Goal: Download file/media

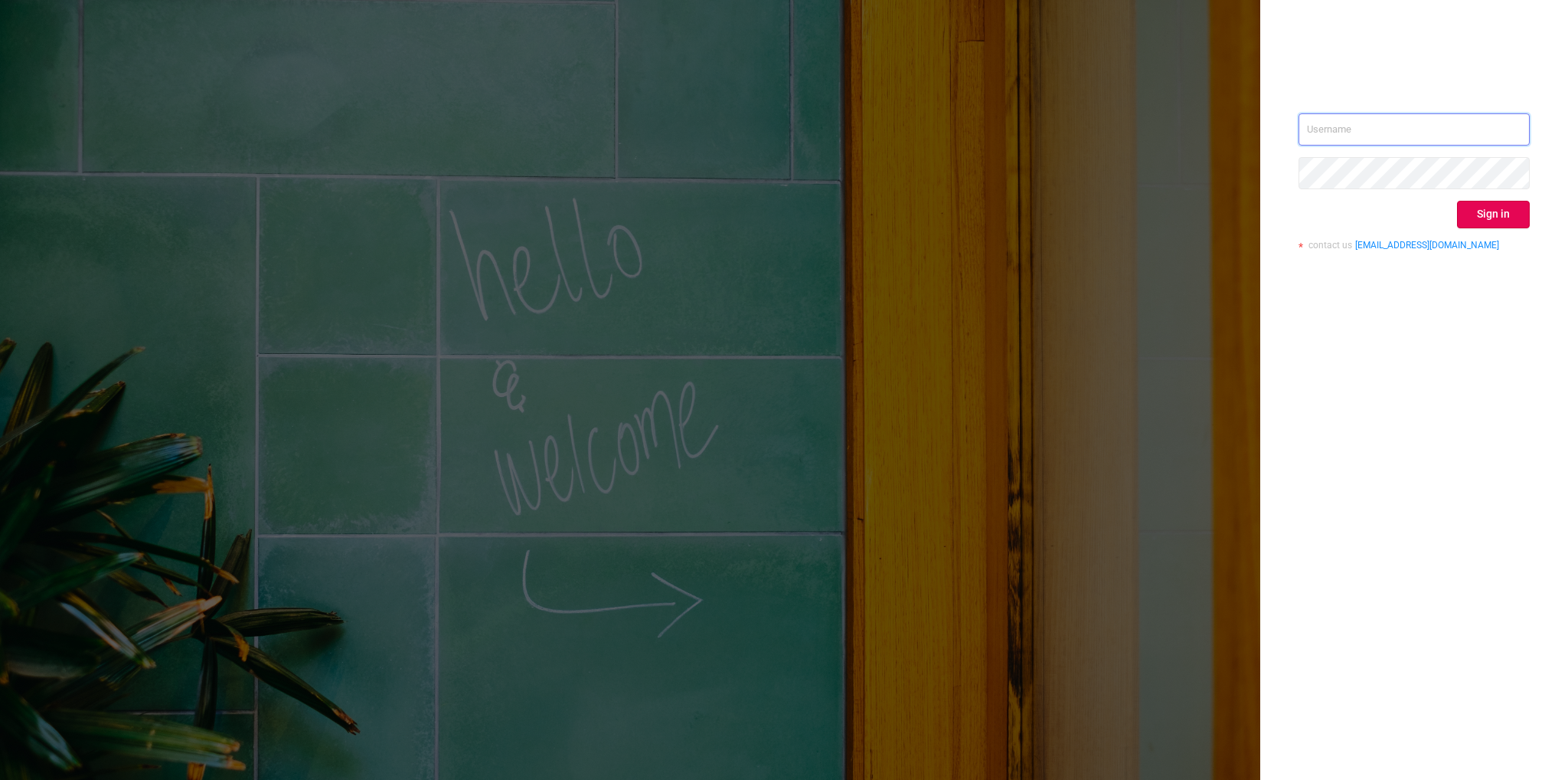
type input "[EMAIL_ADDRESS][DOMAIN_NAME]"
click at [1480, 211] on button "Sign in" at bounding box center [1493, 215] width 73 height 28
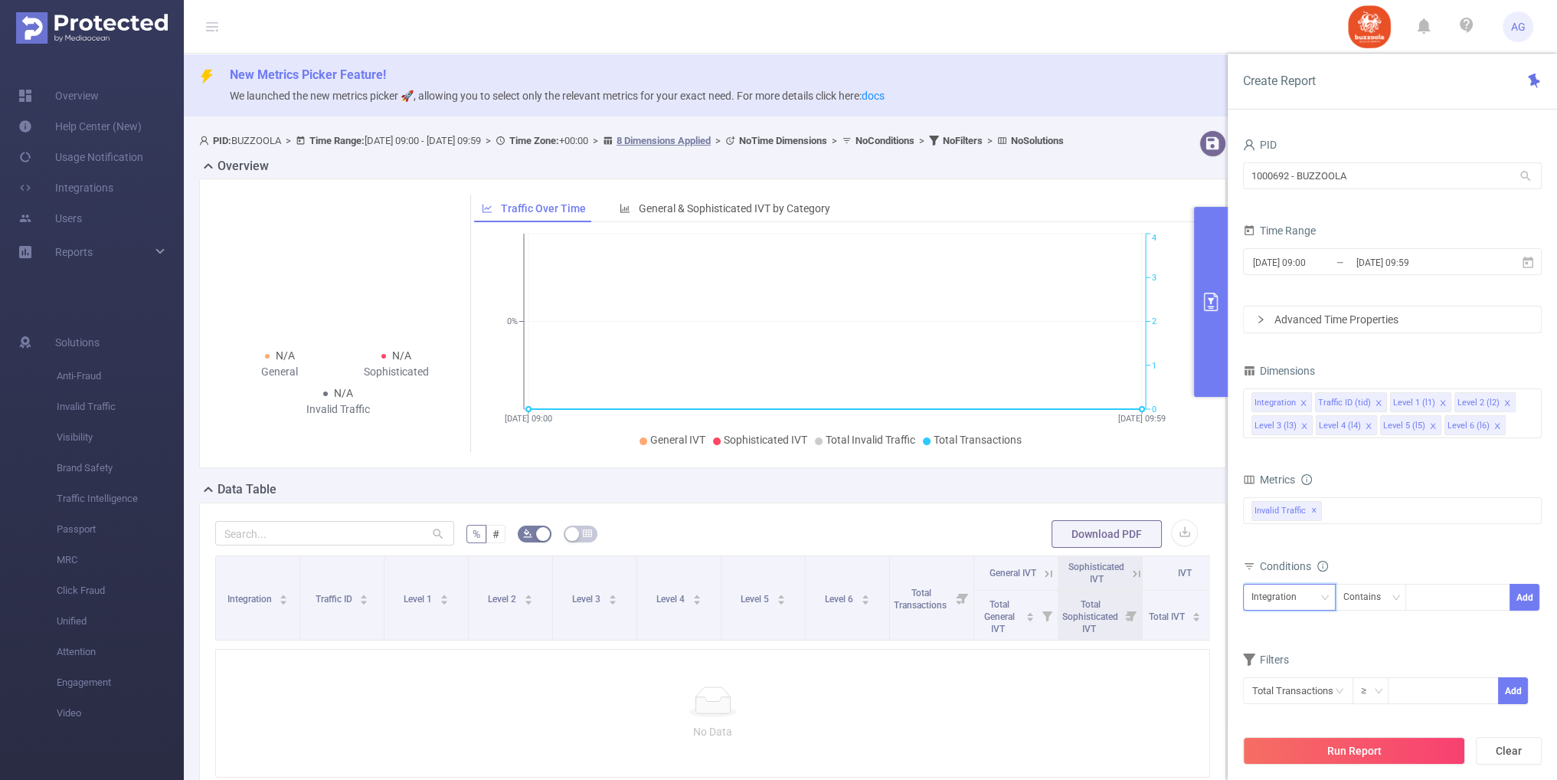
click at [1282, 594] on div "Integration" at bounding box center [1280, 596] width 56 height 25
click at [1289, 491] on li "Level 3 (l3)" at bounding box center [1288, 494] width 93 height 25
click at [1429, 604] on div at bounding box center [1458, 596] width 88 height 25
paste input "1217276"
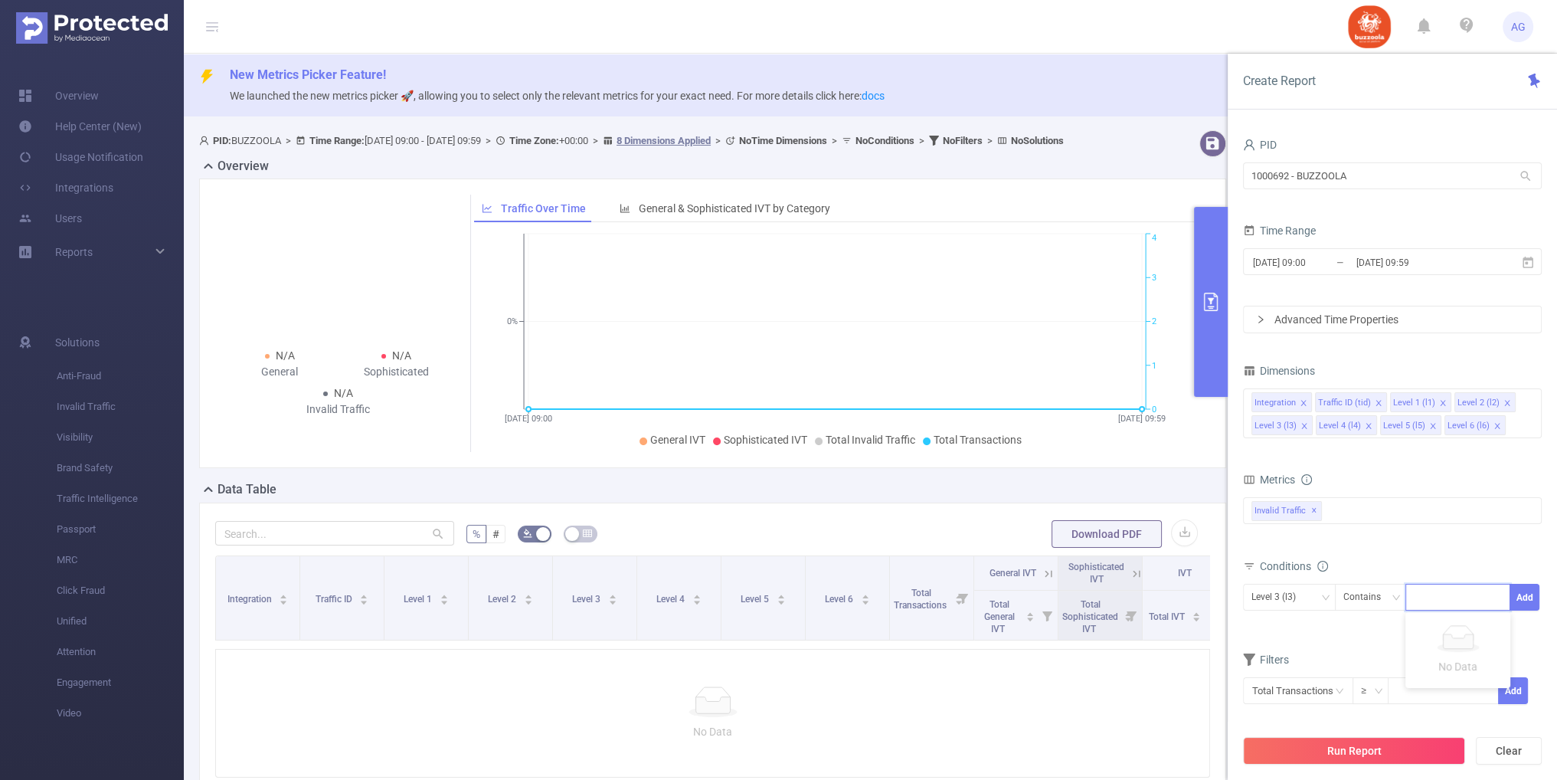
type input "1217276"
click at [1465, 629] on li "1217276" at bounding box center [1458, 627] width 105 height 25
click at [1520, 594] on button "Add" at bounding box center [1525, 597] width 30 height 27
click at [1310, 252] on input "[DATE] 09:00" at bounding box center [1314, 262] width 124 height 21
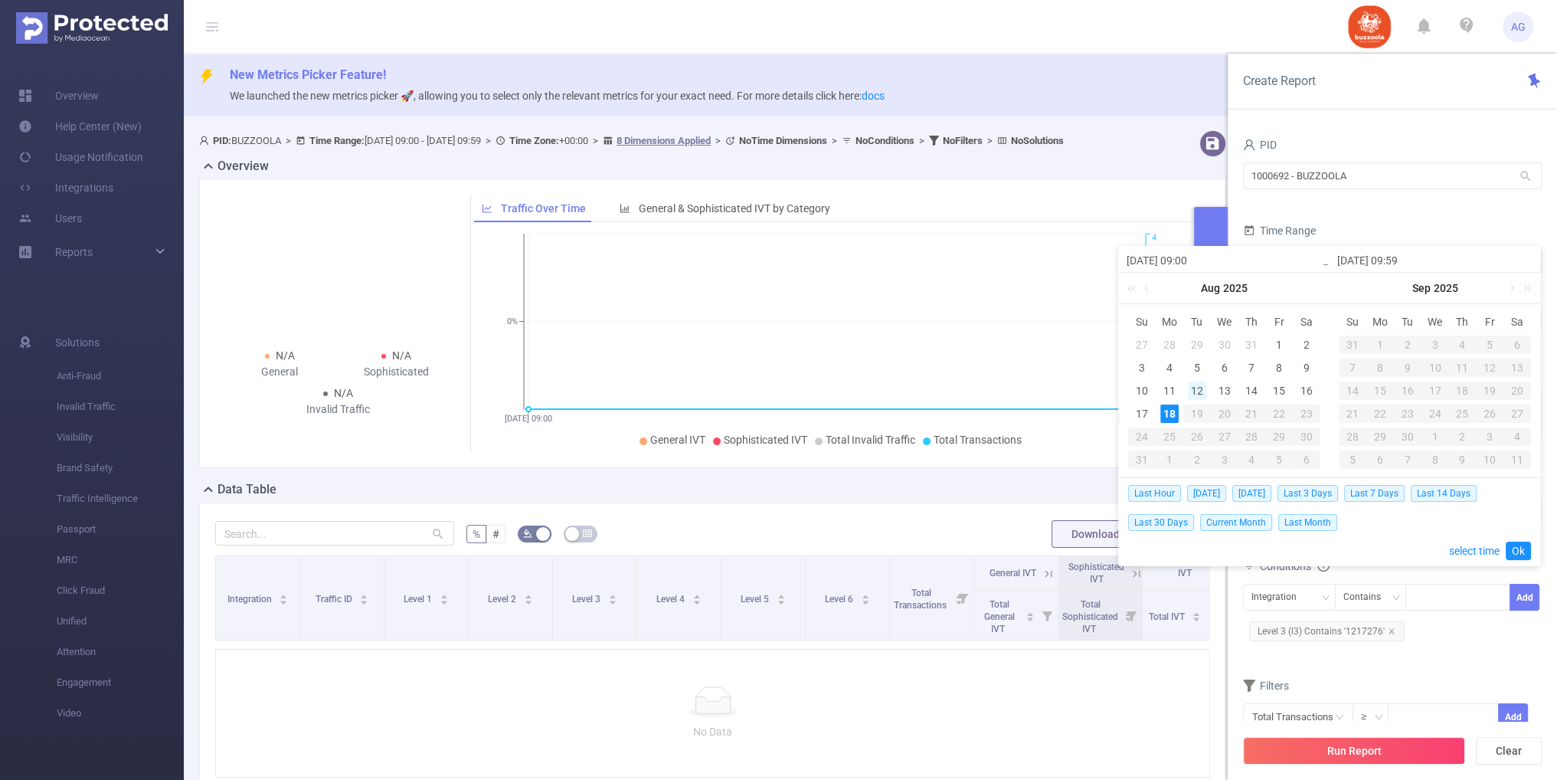
click at [1191, 391] on div "12" at bounding box center [1197, 390] width 18 height 18
click at [1135, 417] on div "17" at bounding box center [1142, 413] width 18 height 18
type input "[DATE] 09:00"
type input "[DATE] 09:59"
type input "[DATE] 09:00"
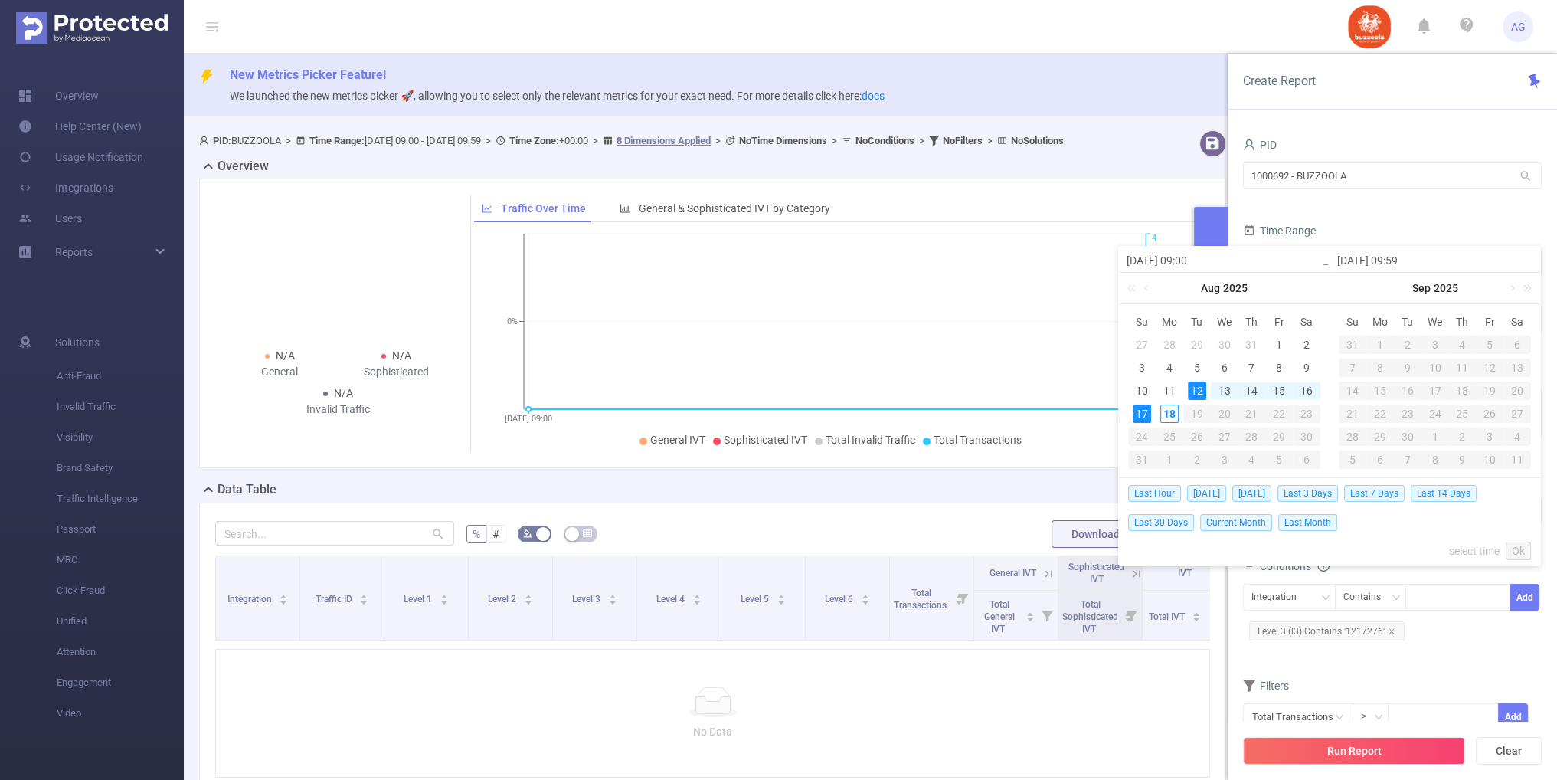
type input "[DATE] 09:59"
click at [1517, 552] on link "Ok" at bounding box center [1518, 551] width 25 height 18
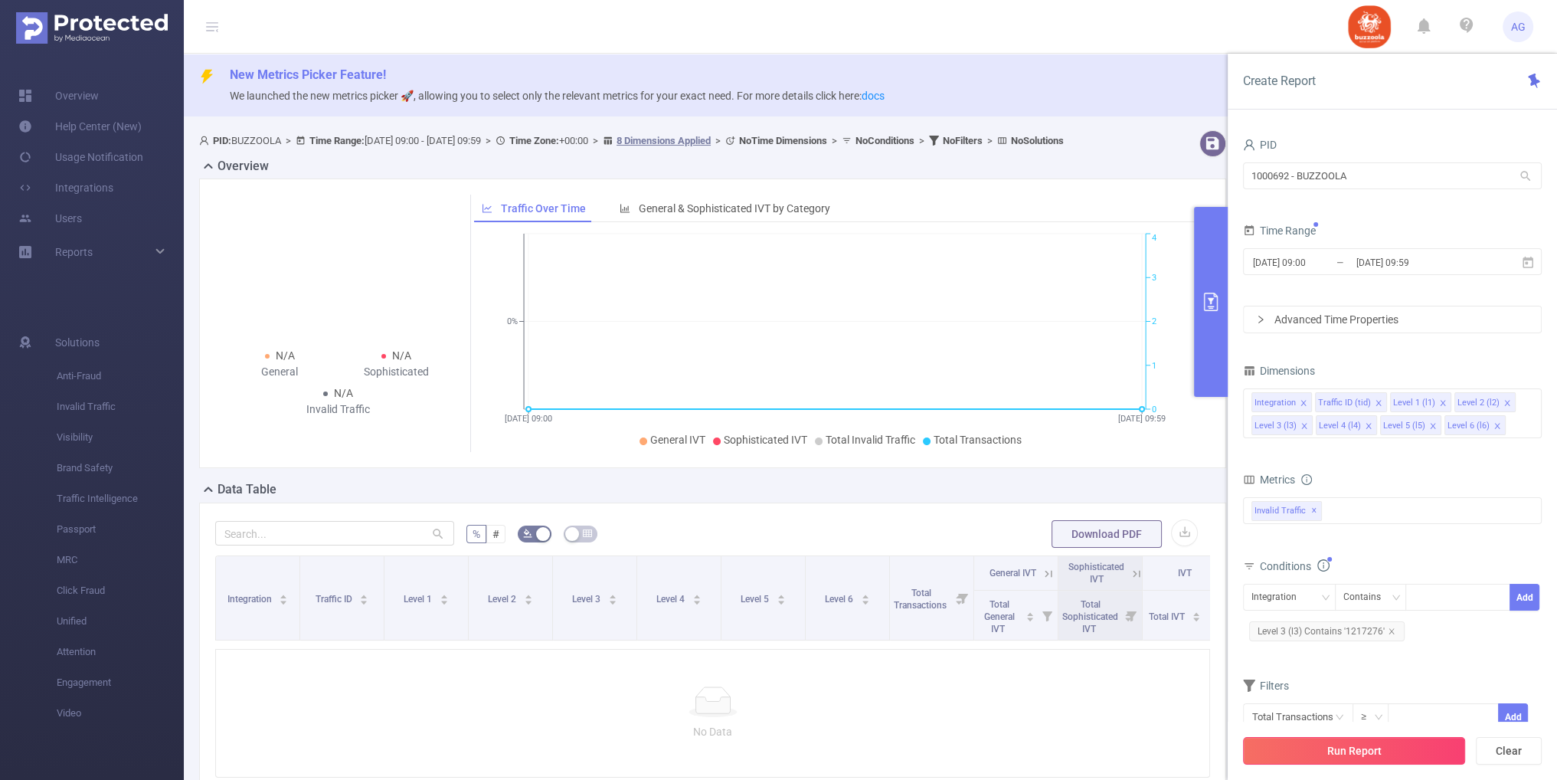
click at [1397, 754] on button "Run Report" at bounding box center [1354, 751] width 222 height 28
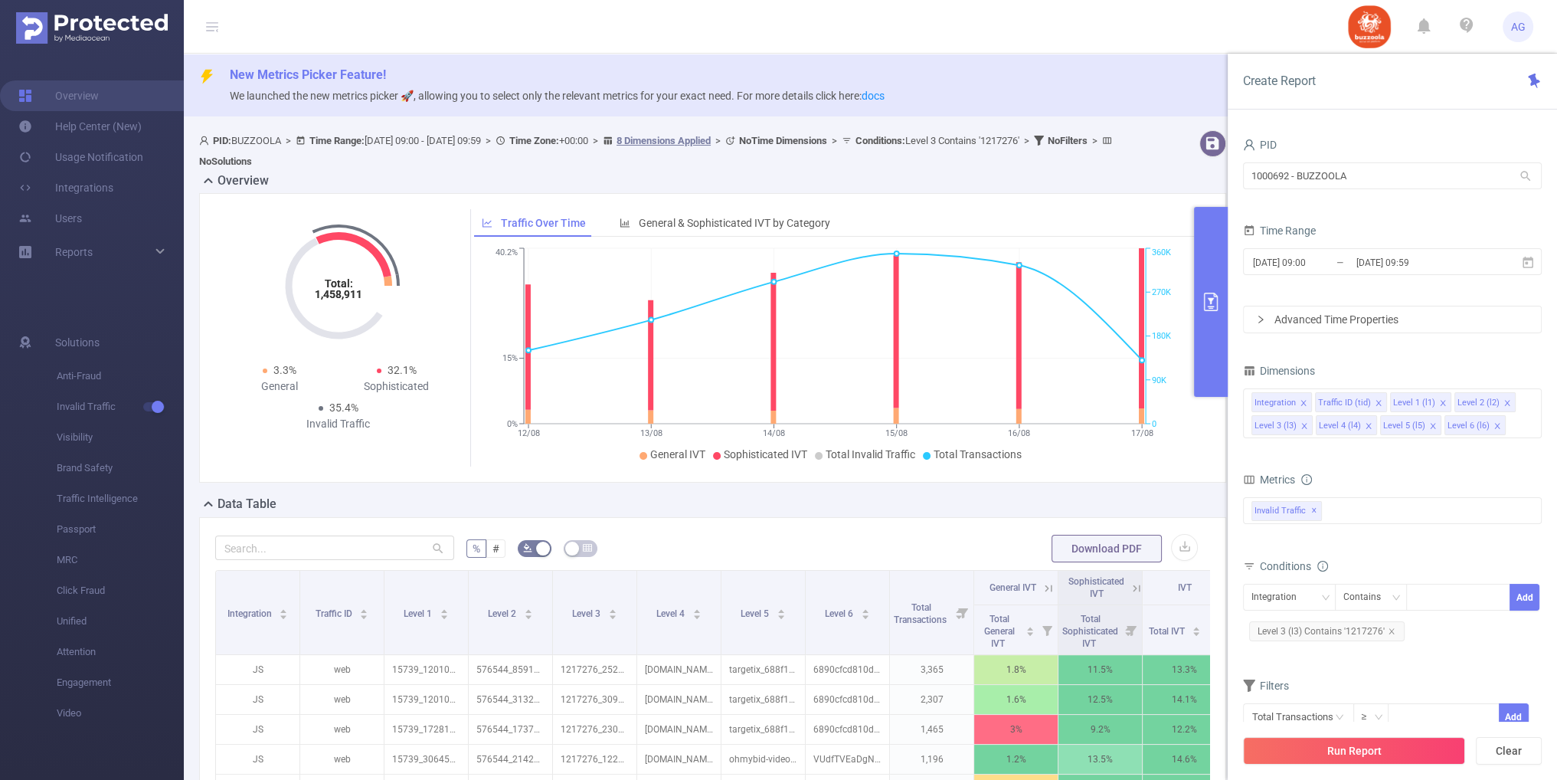
click at [1114, 182] on div "Overview" at bounding box center [718, 182] width 1039 height 21
click at [1218, 312] on button "primary" at bounding box center [1211, 302] width 34 height 190
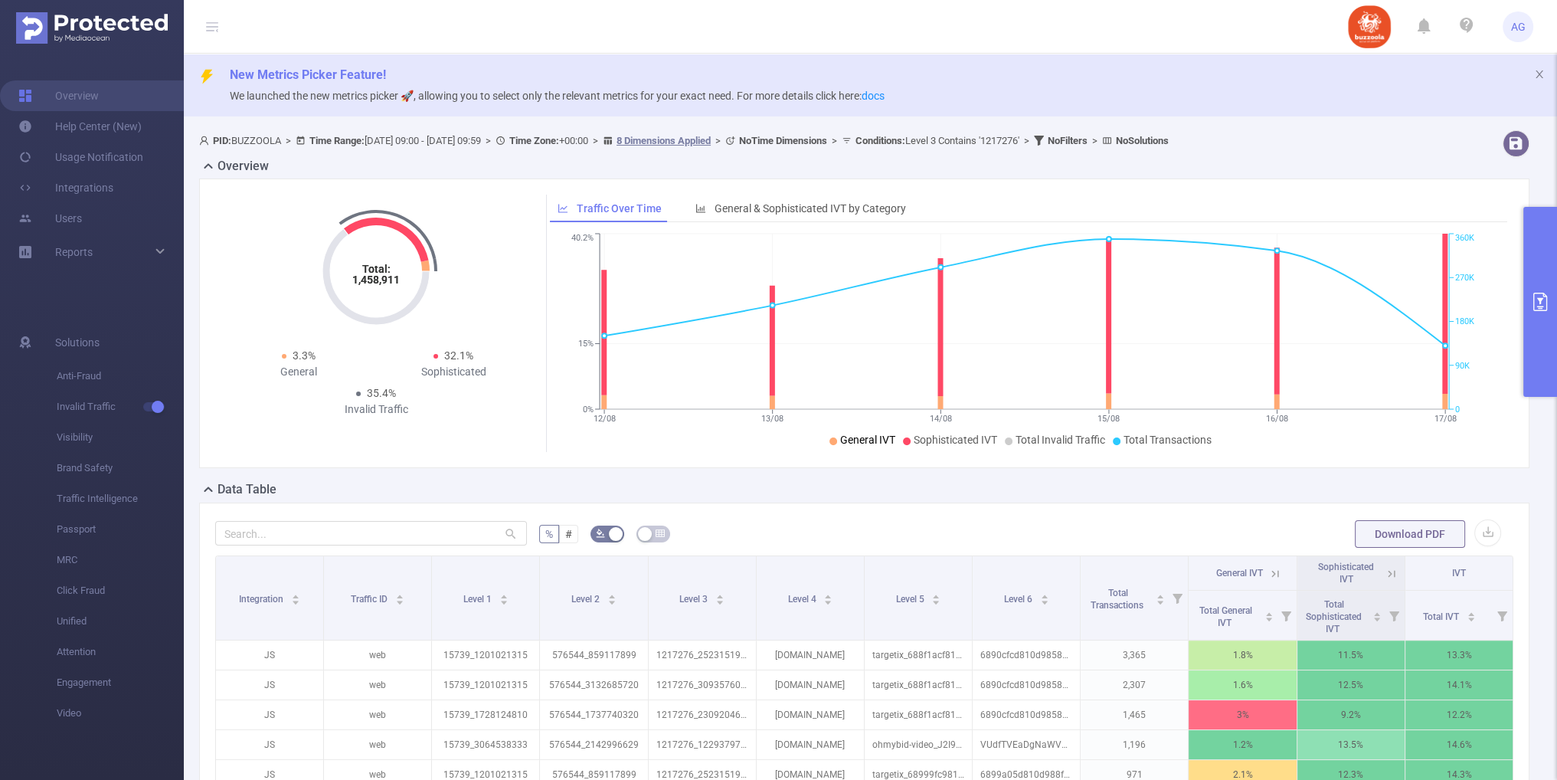
click at [846, 439] on span "General IVT" at bounding box center [867, 440] width 55 height 12
click at [853, 445] on span "General IVT" at bounding box center [867, 440] width 55 height 12
click at [858, 441] on span "General IVT" at bounding box center [867, 440] width 55 height 12
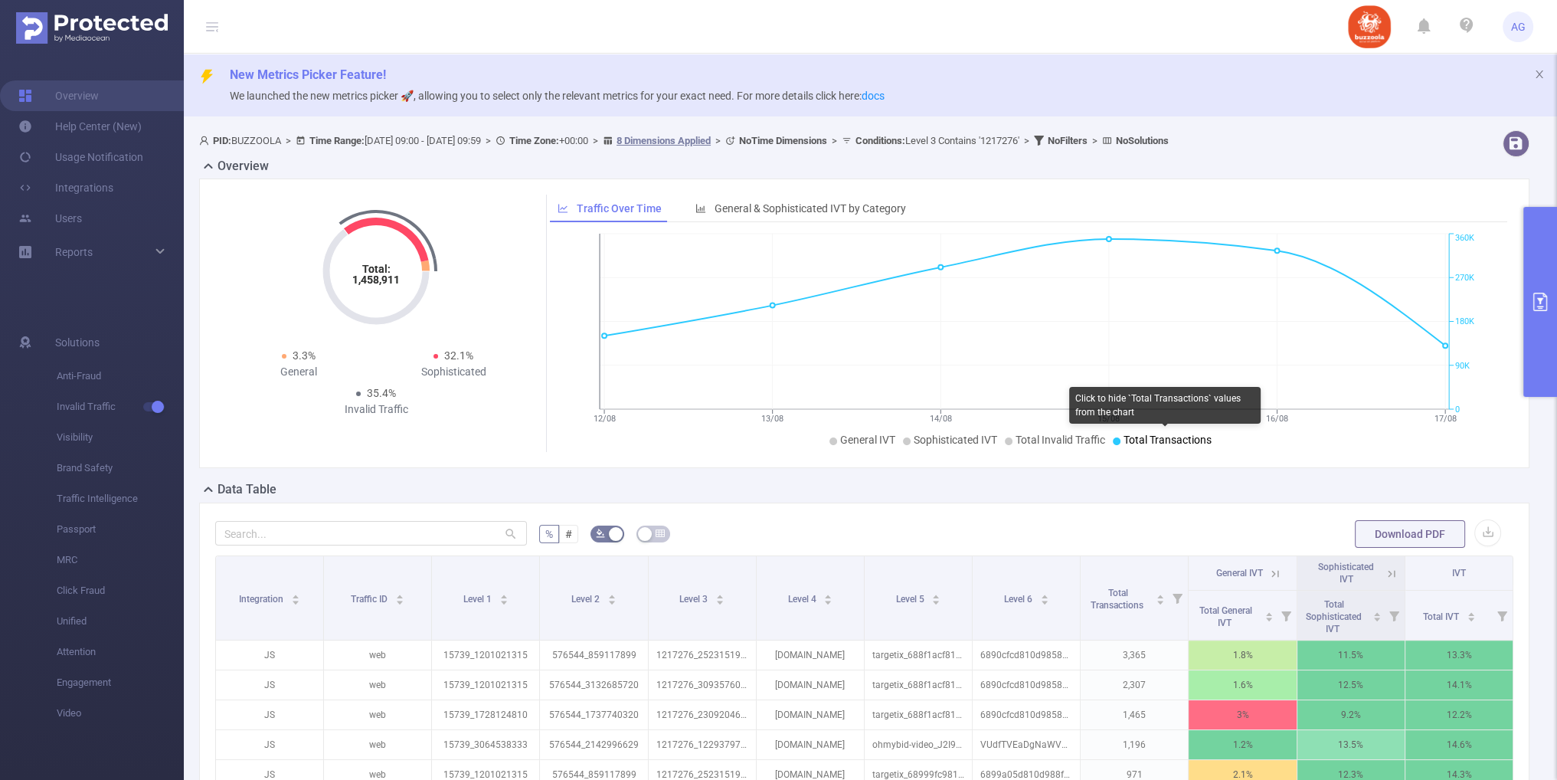
click at [1147, 442] on span "Total Transactions" at bounding box center [1168, 440] width 88 height 12
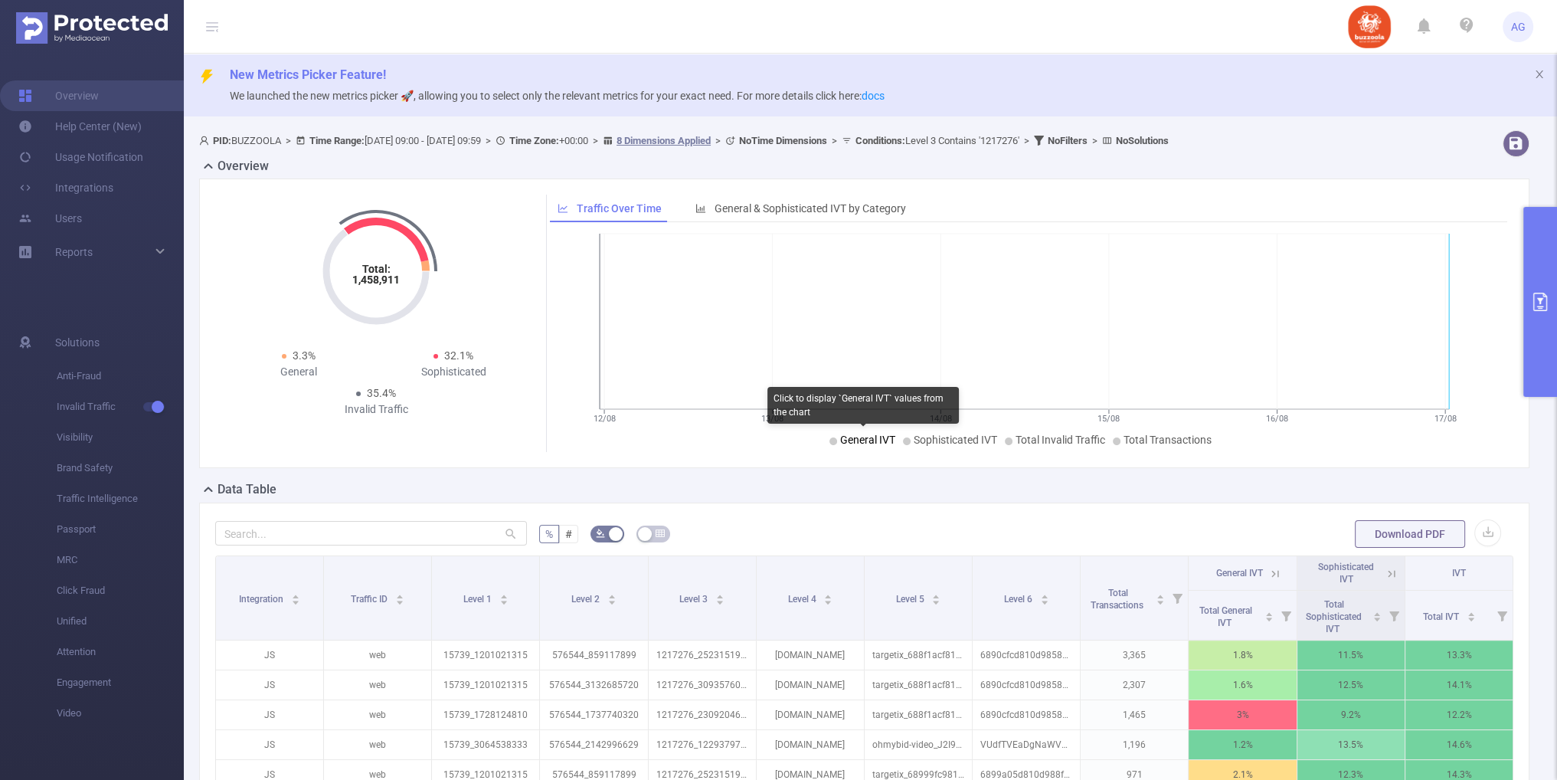
click at [856, 442] on span "General IVT" at bounding box center [867, 440] width 55 height 12
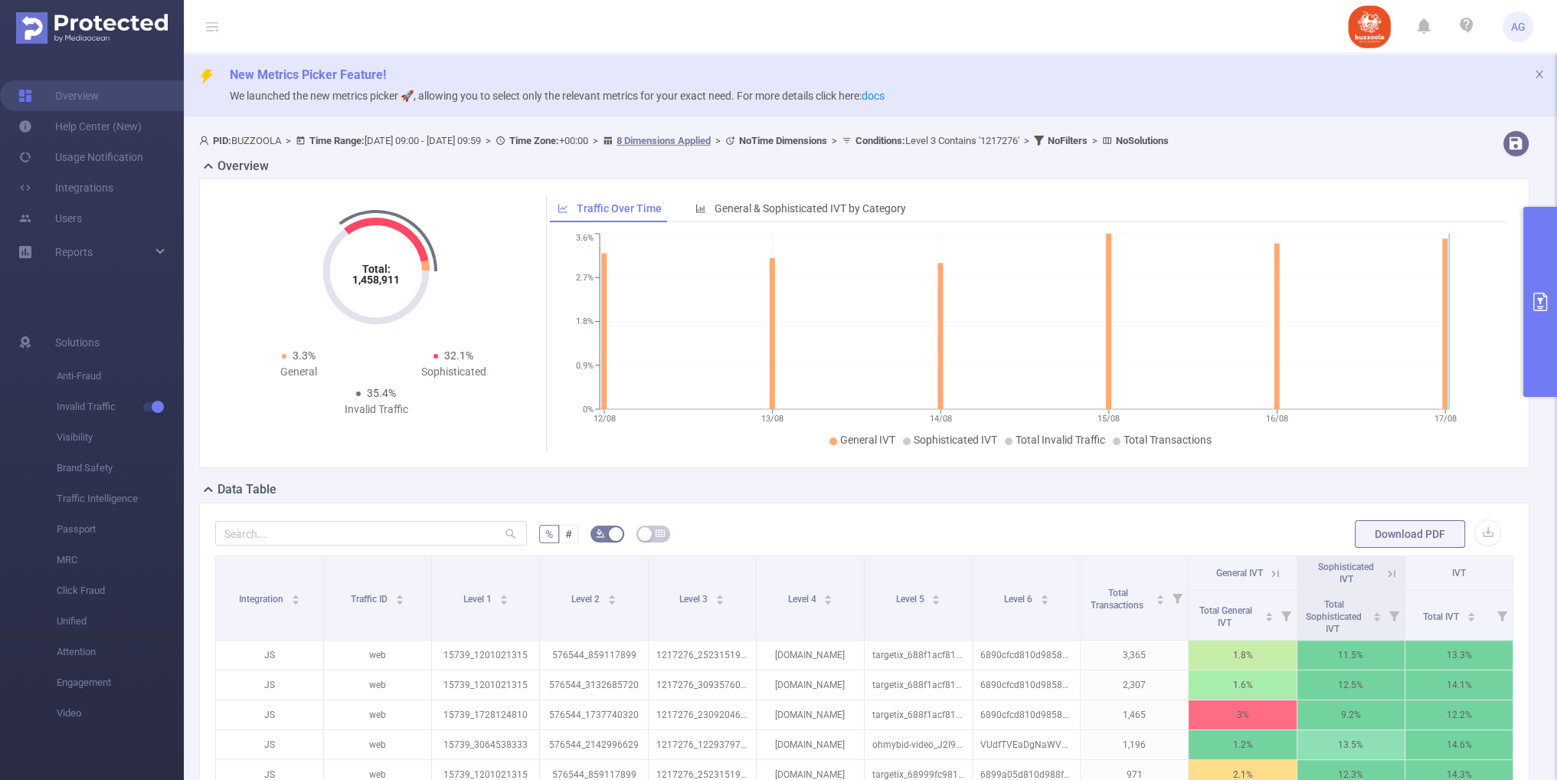
click at [931, 430] on icon "12/08 13/08 14/08 15/08 16/08 17/08 0% 0.9% 1.8% 2.7% 3.6%" at bounding box center [1024, 341] width 949 height 222
click at [930, 437] on span "Sophisticated IVT" at bounding box center [955, 440] width 83 height 12
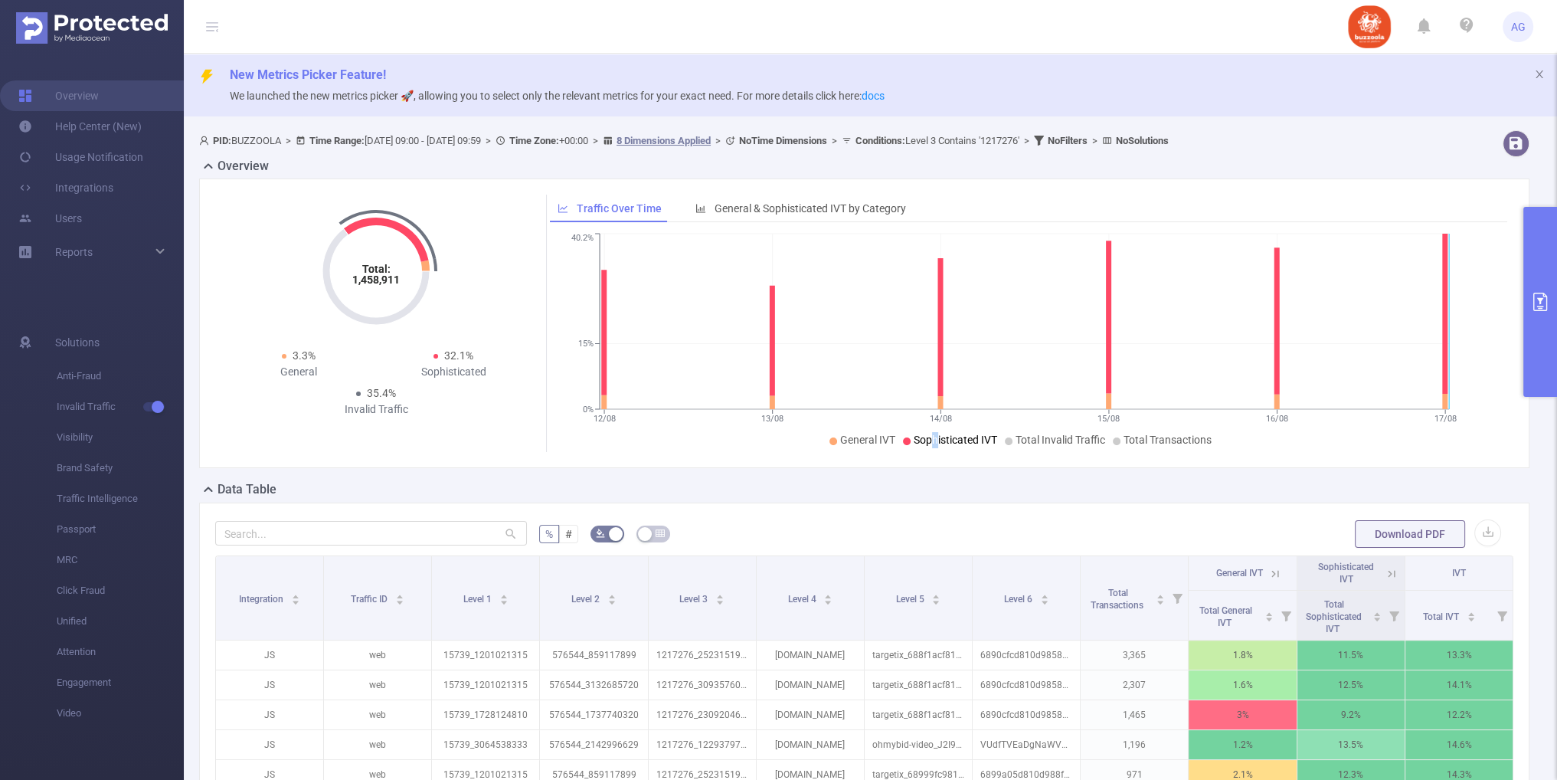
click at [931, 441] on span "Sophisticated IVT" at bounding box center [955, 440] width 83 height 12
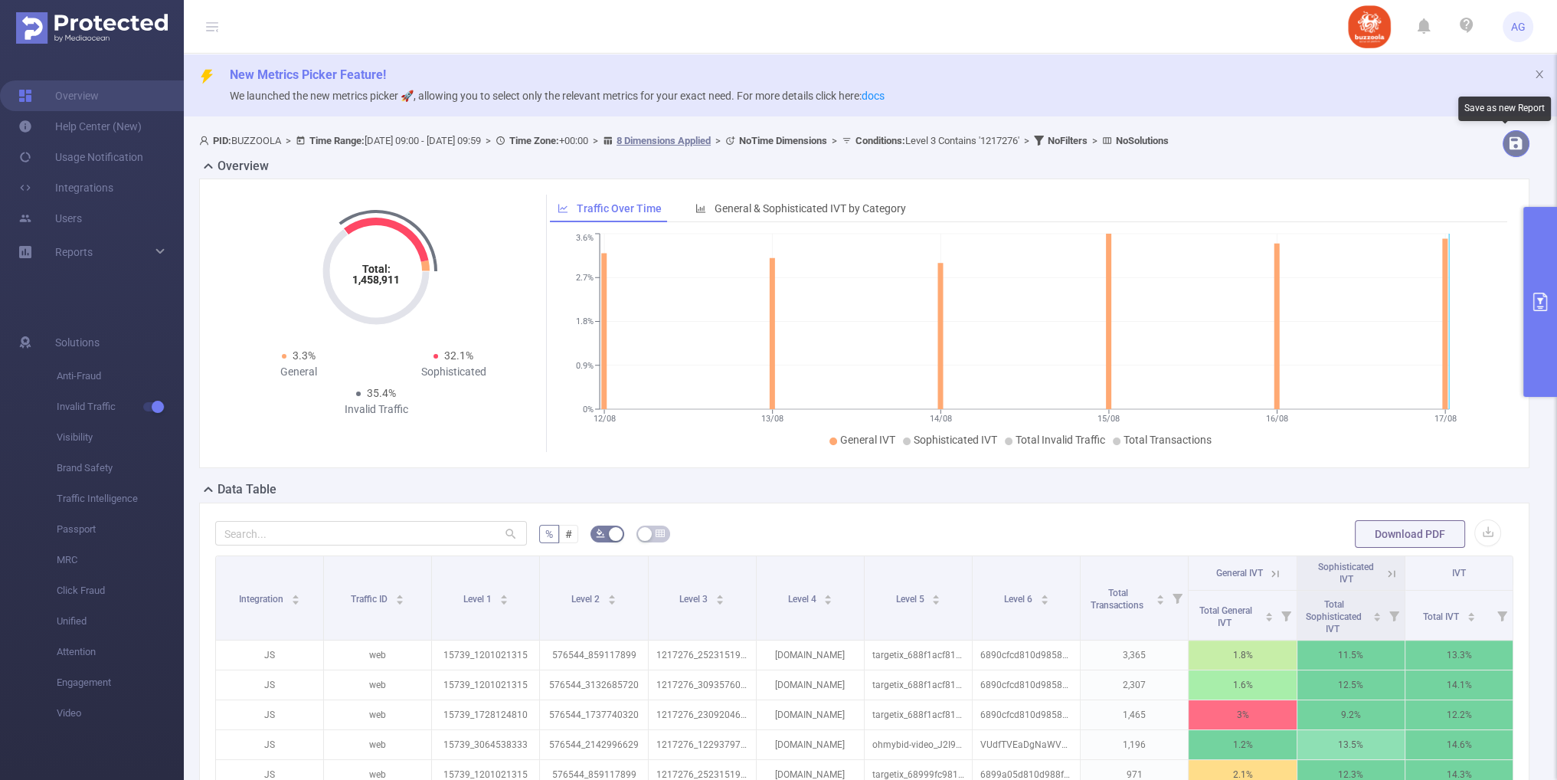
click at [1512, 152] on button "button" at bounding box center [1516, 143] width 27 height 27
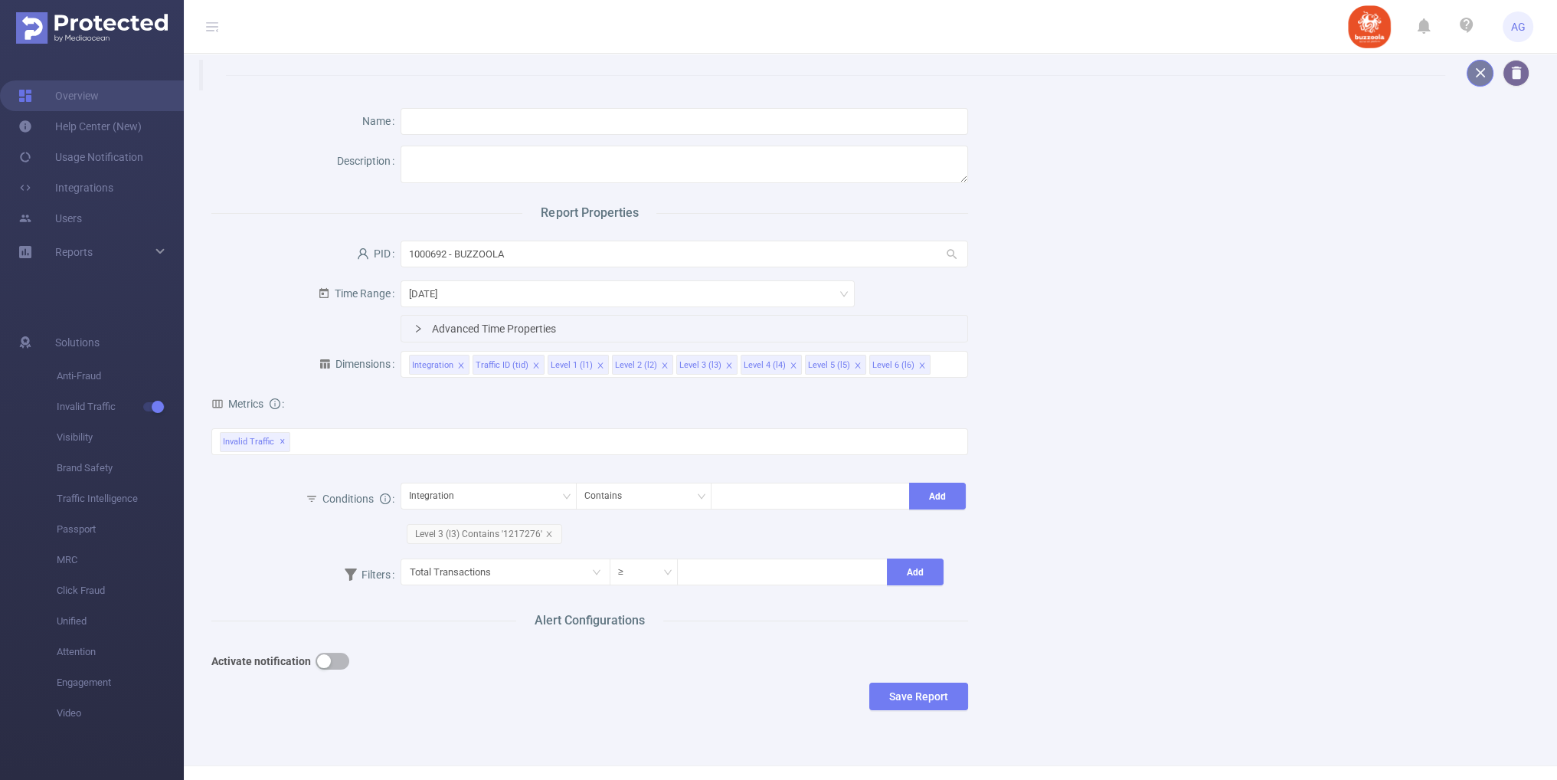
click at [1467, 77] on button "button" at bounding box center [1480, 73] width 27 height 27
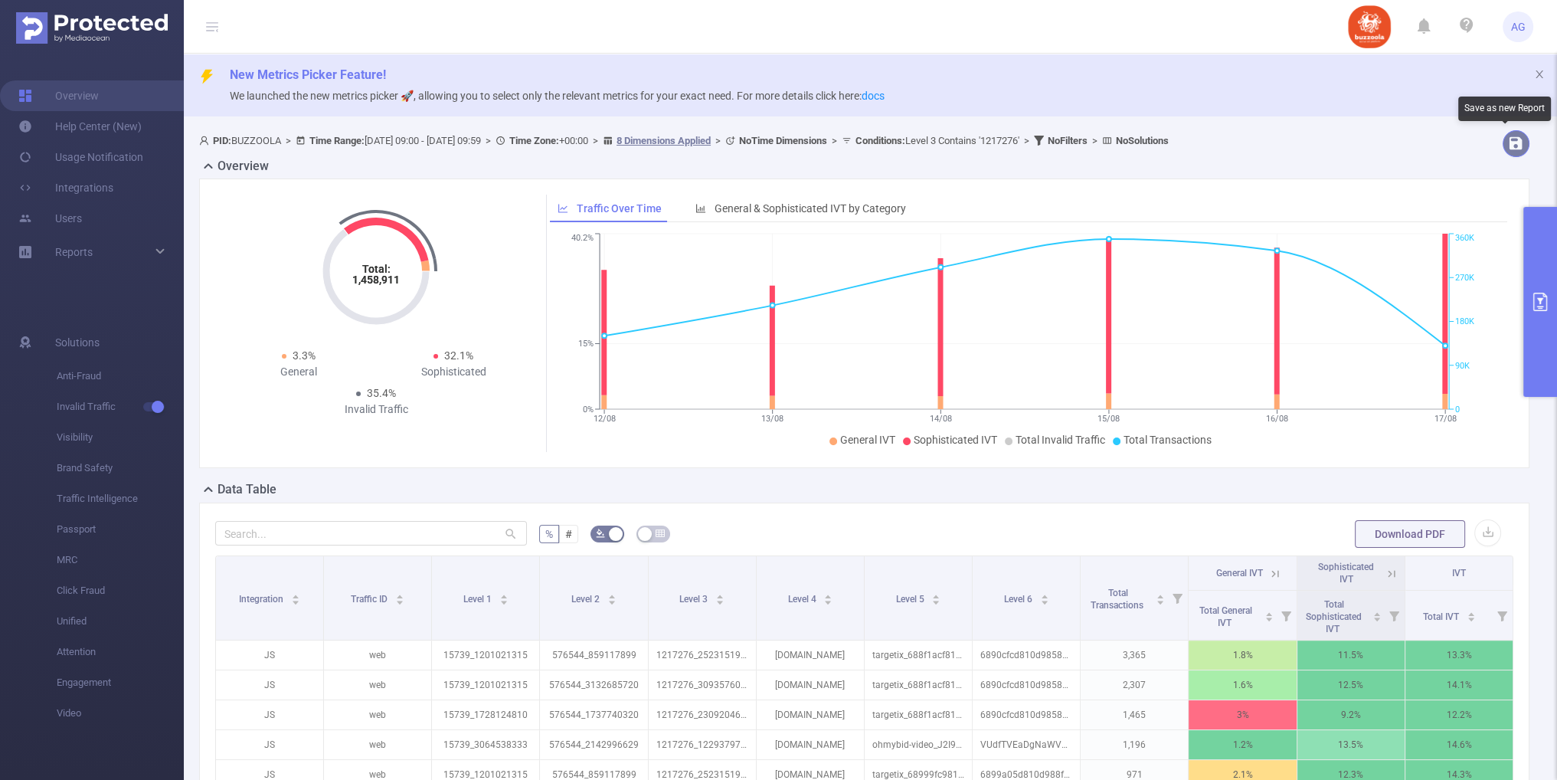
click at [1503, 137] on button "button" at bounding box center [1516, 143] width 27 height 27
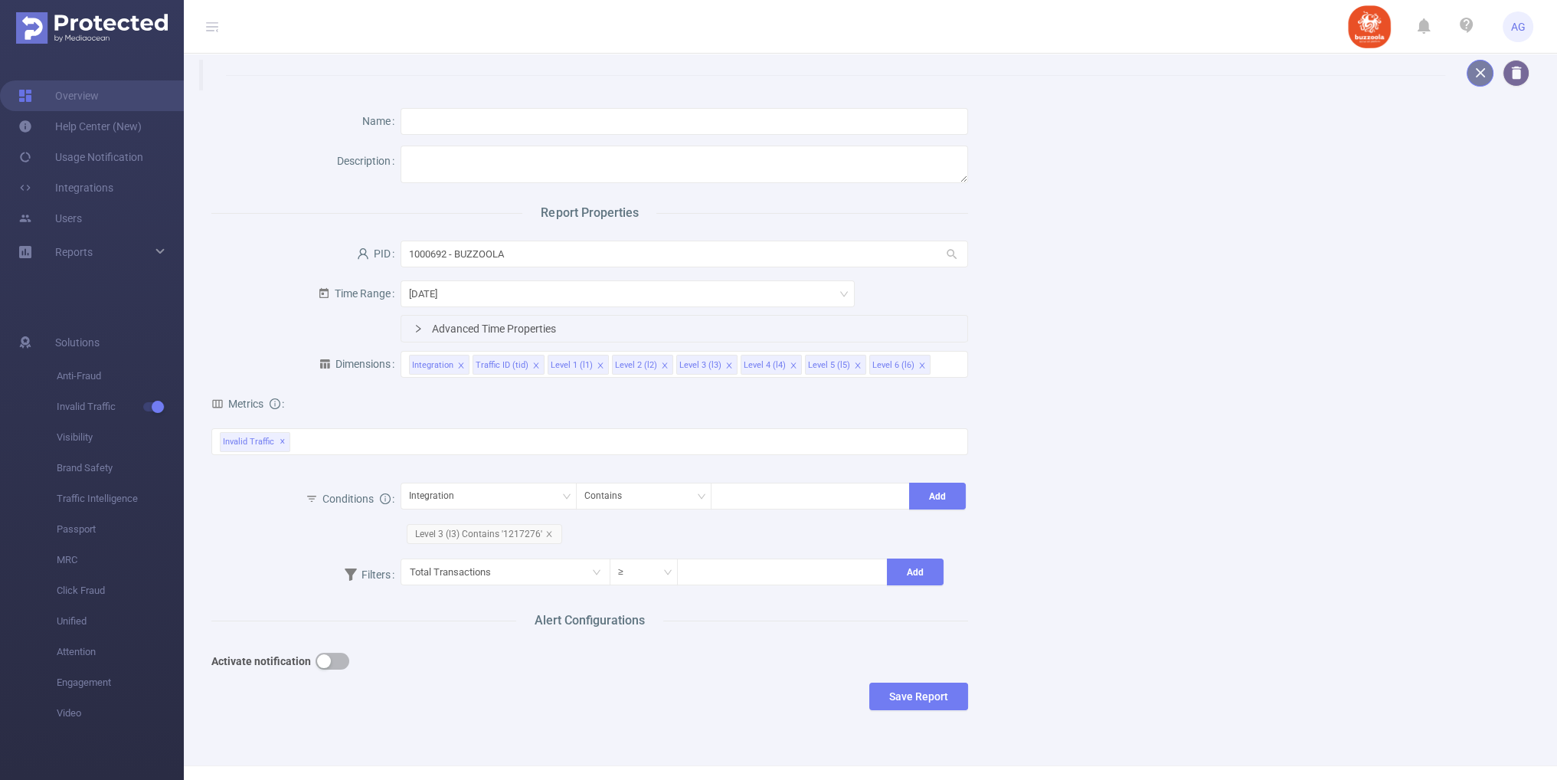
click at [1477, 66] on button "button" at bounding box center [1480, 73] width 27 height 27
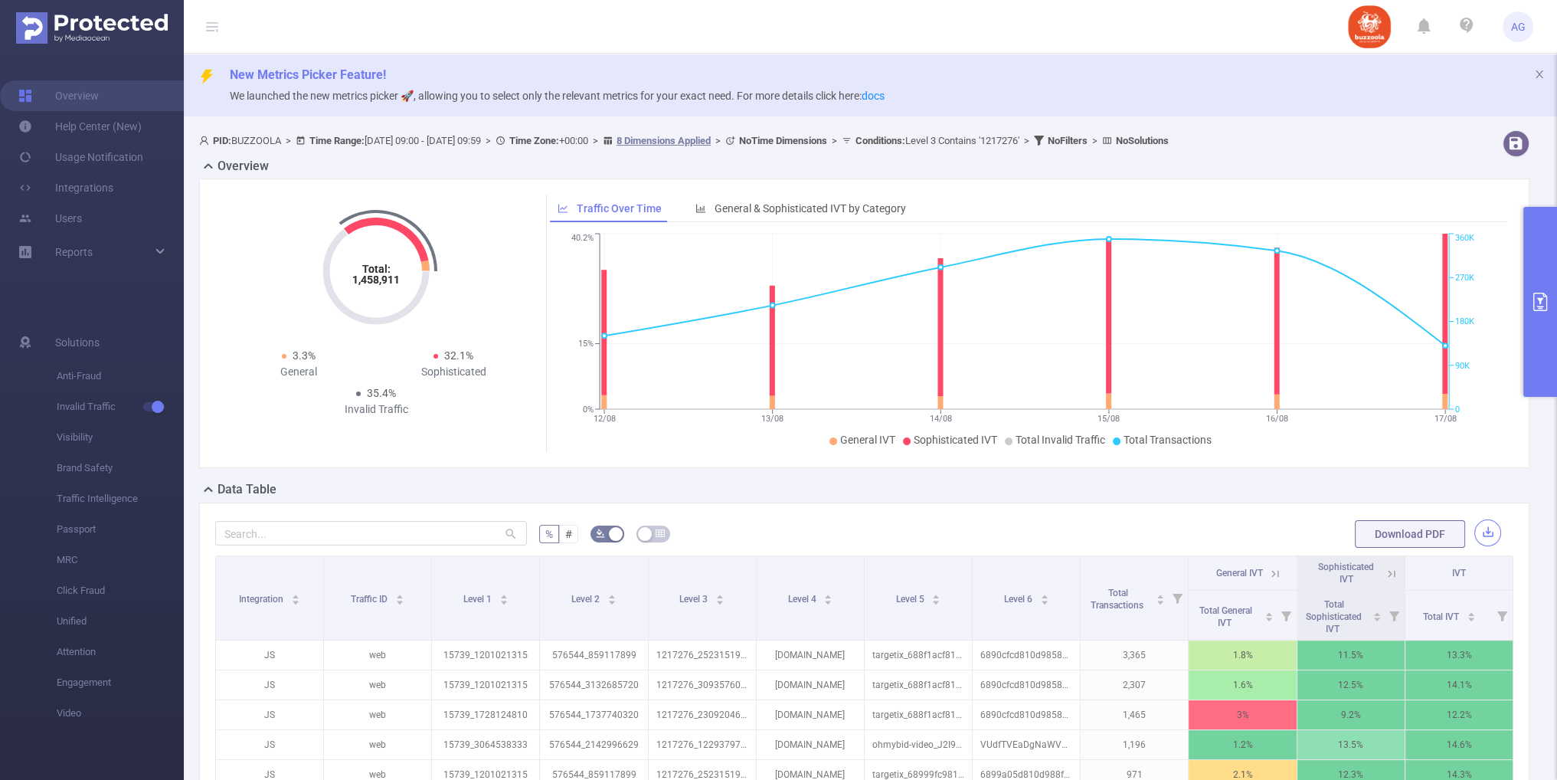
click at [1475, 540] on button "button" at bounding box center [1488, 532] width 27 height 27
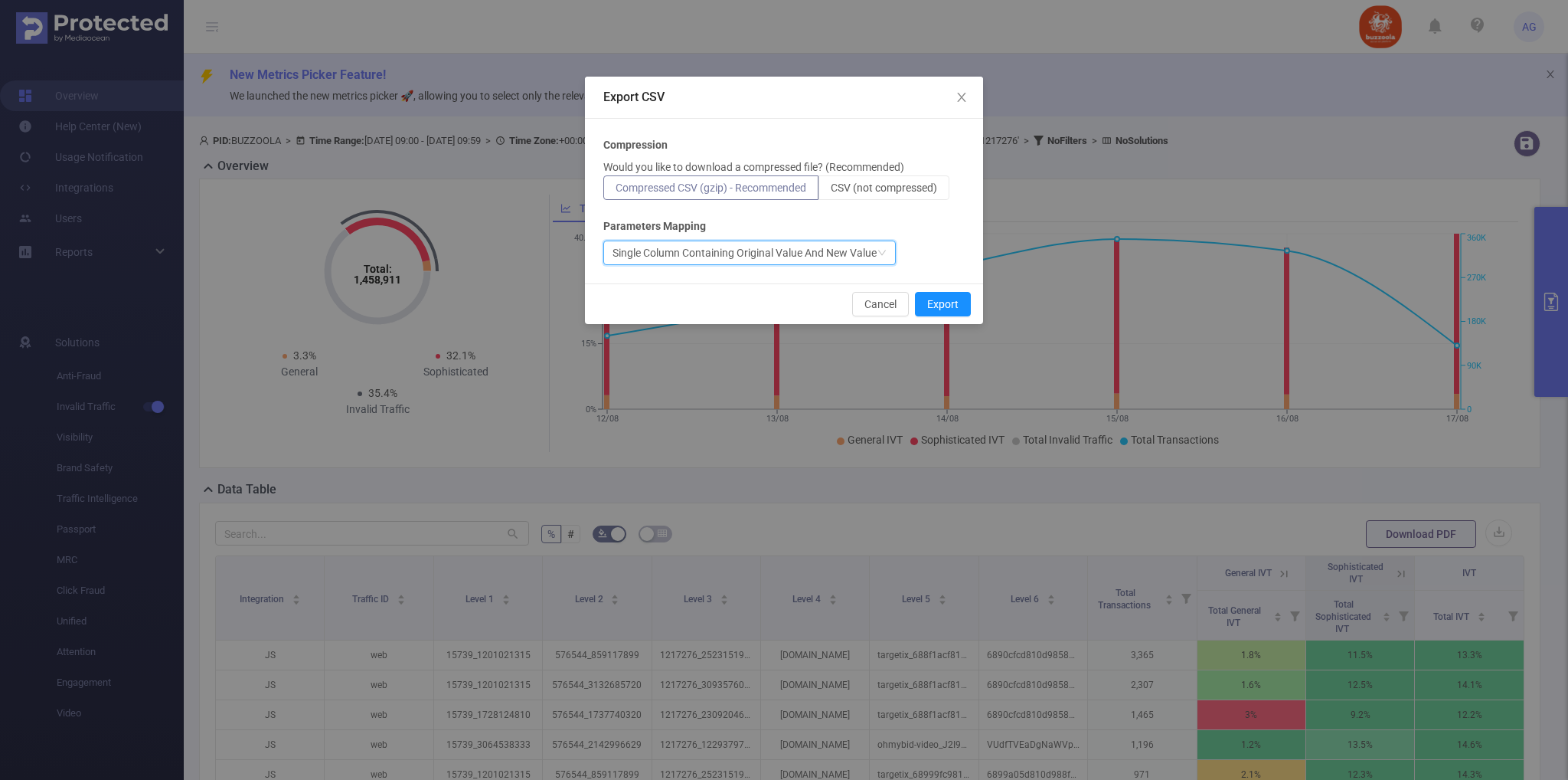
click at [860, 249] on div "Single Column Containing Original Value And New Value" at bounding box center [745, 252] width 264 height 23
click at [904, 182] on span "CSV (not compressed)" at bounding box center [883, 188] width 106 height 12
click at [830, 191] on input "CSV (not compressed)" at bounding box center [830, 191] width 0 height 0
click at [812, 254] on div "Single Column Containing Original Value And New Value" at bounding box center [745, 252] width 264 height 23
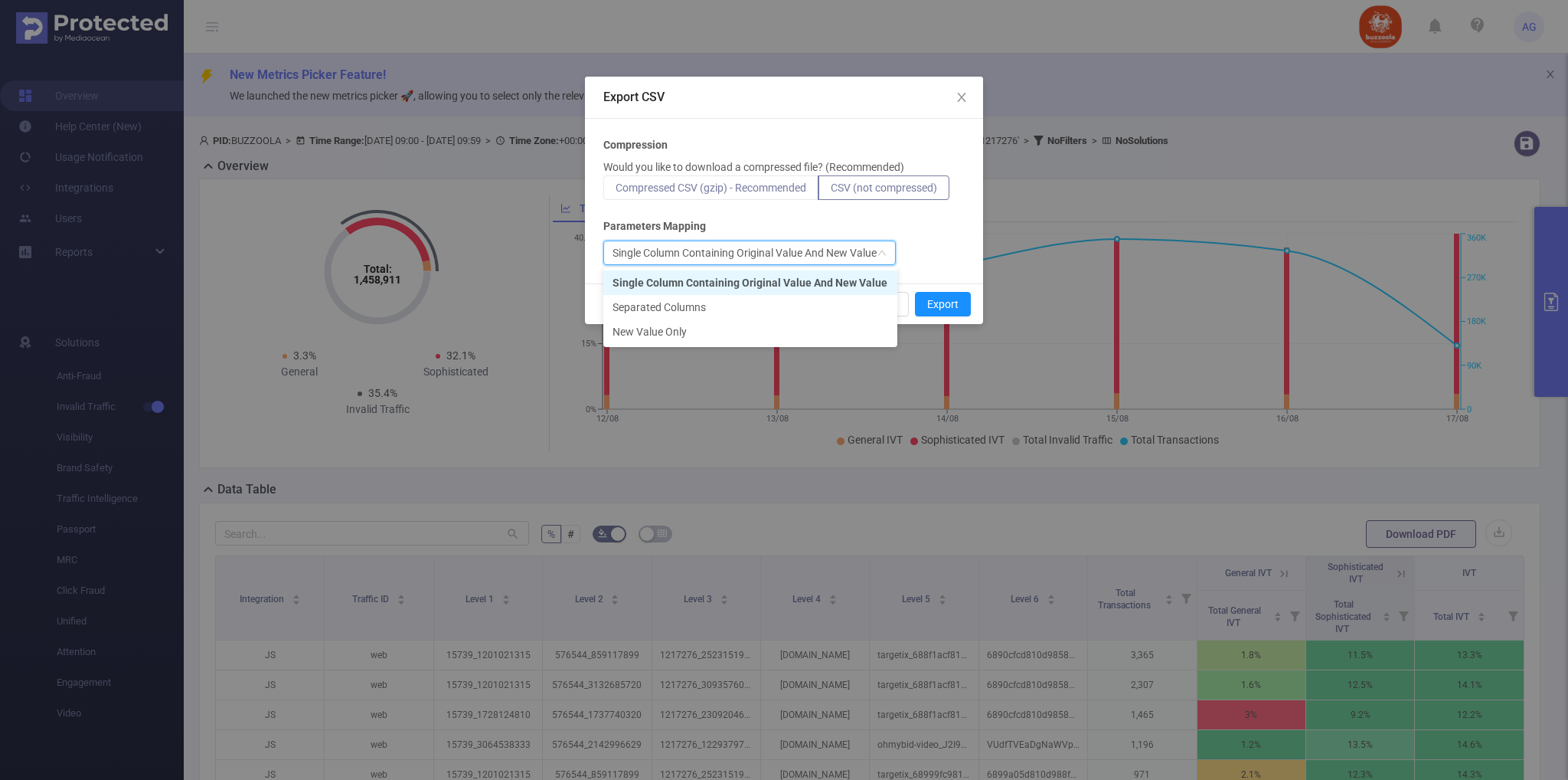
click at [789, 185] on span "Compressed CSV (gzip) - Recommended" at bounding box center [711, 188] width 191 height 12
click at [616, 191] on input "Compressed CSV (gzip) - Recommended" at bounding box center [616, 191] width 0 height 0
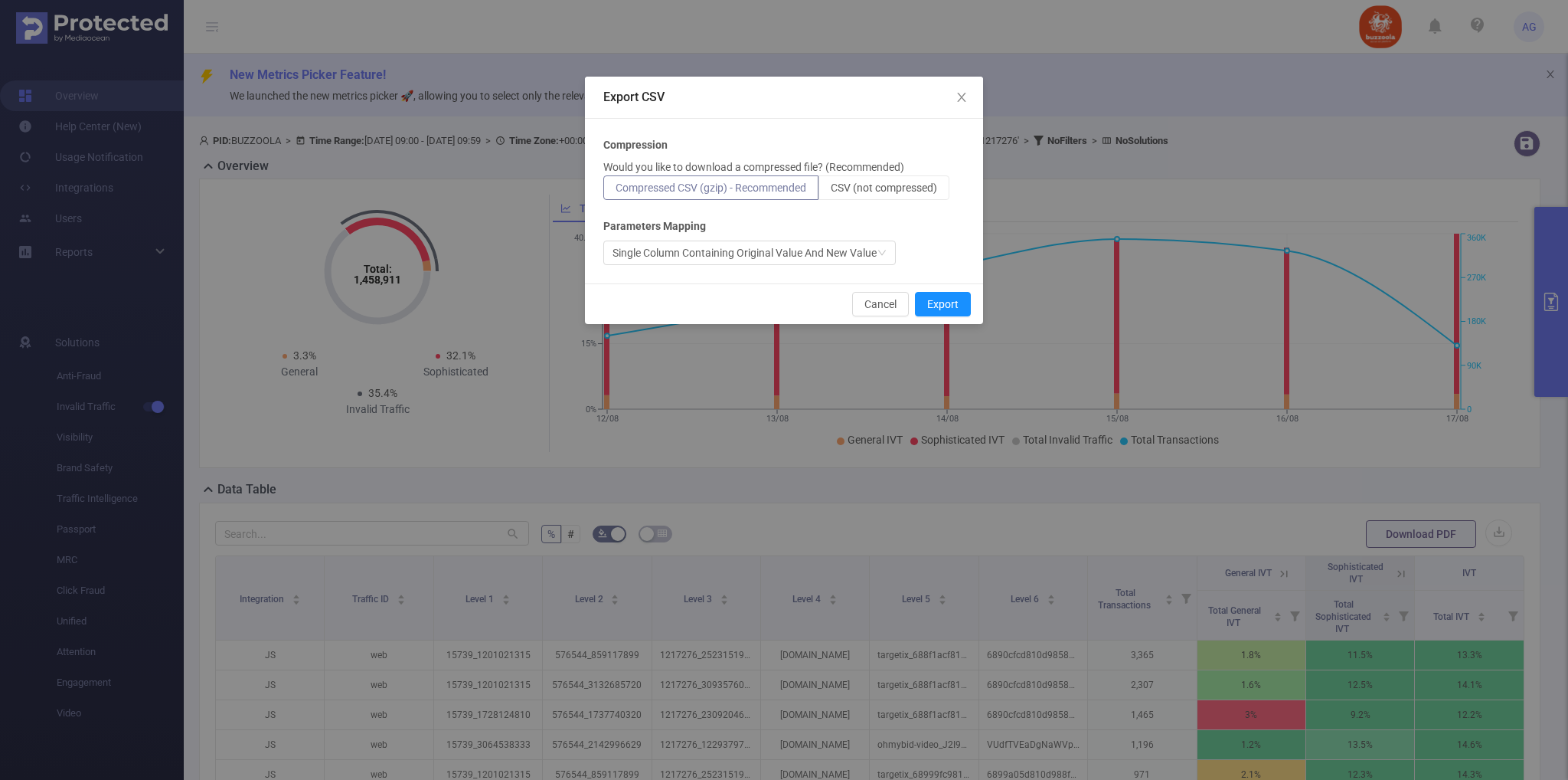
click at [789, 185] on span "Compressed CSV (gzip) - Recommended" at bounding box center [711, 188] width 191 height 12
click at [616, 191] on input "Compressed CSV (gzip) - Recommended" at bounding box center [616, 191] width 0 height 0
click at [837, 252] on div "Single Column Containing Original Value And New Value" at bounding box center [745, 252] width 264 height 23
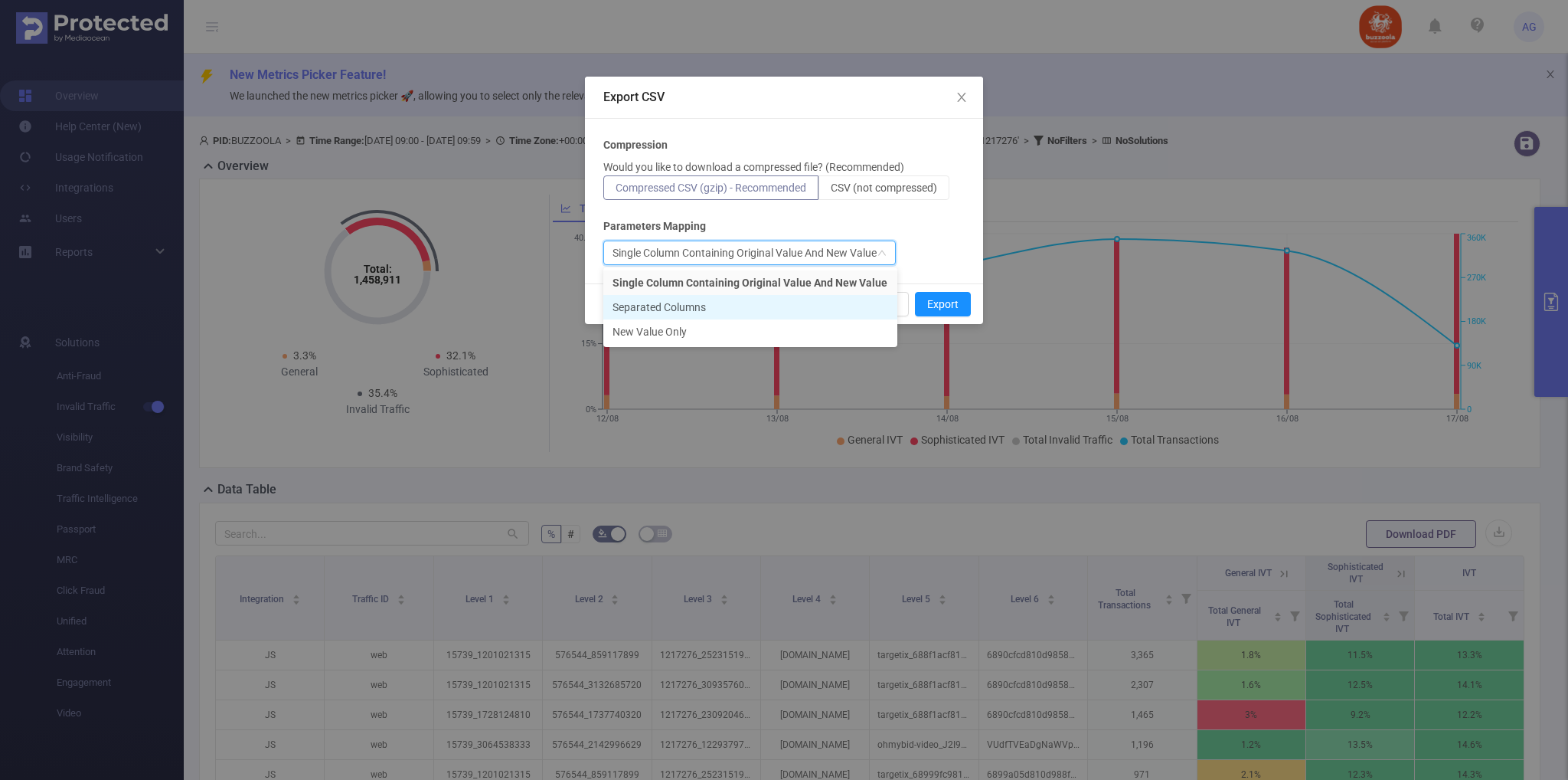
click at [723, 305] on li "Separated Columns" at bounding box center [751, 307] width 294 height 25
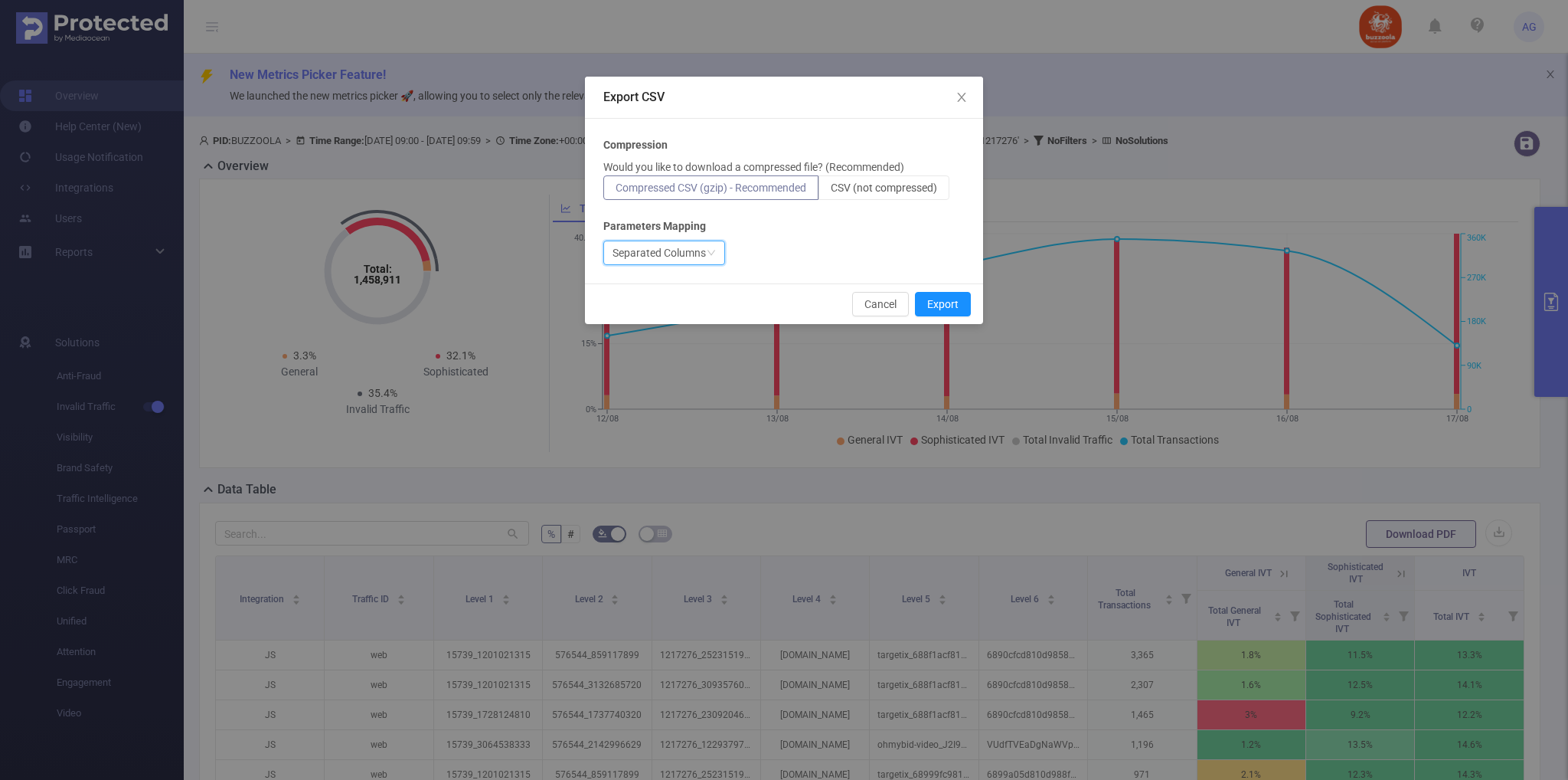
click at [708, 252] on icon "icon: down" at bounding box center [711, 252] width 9 height 9
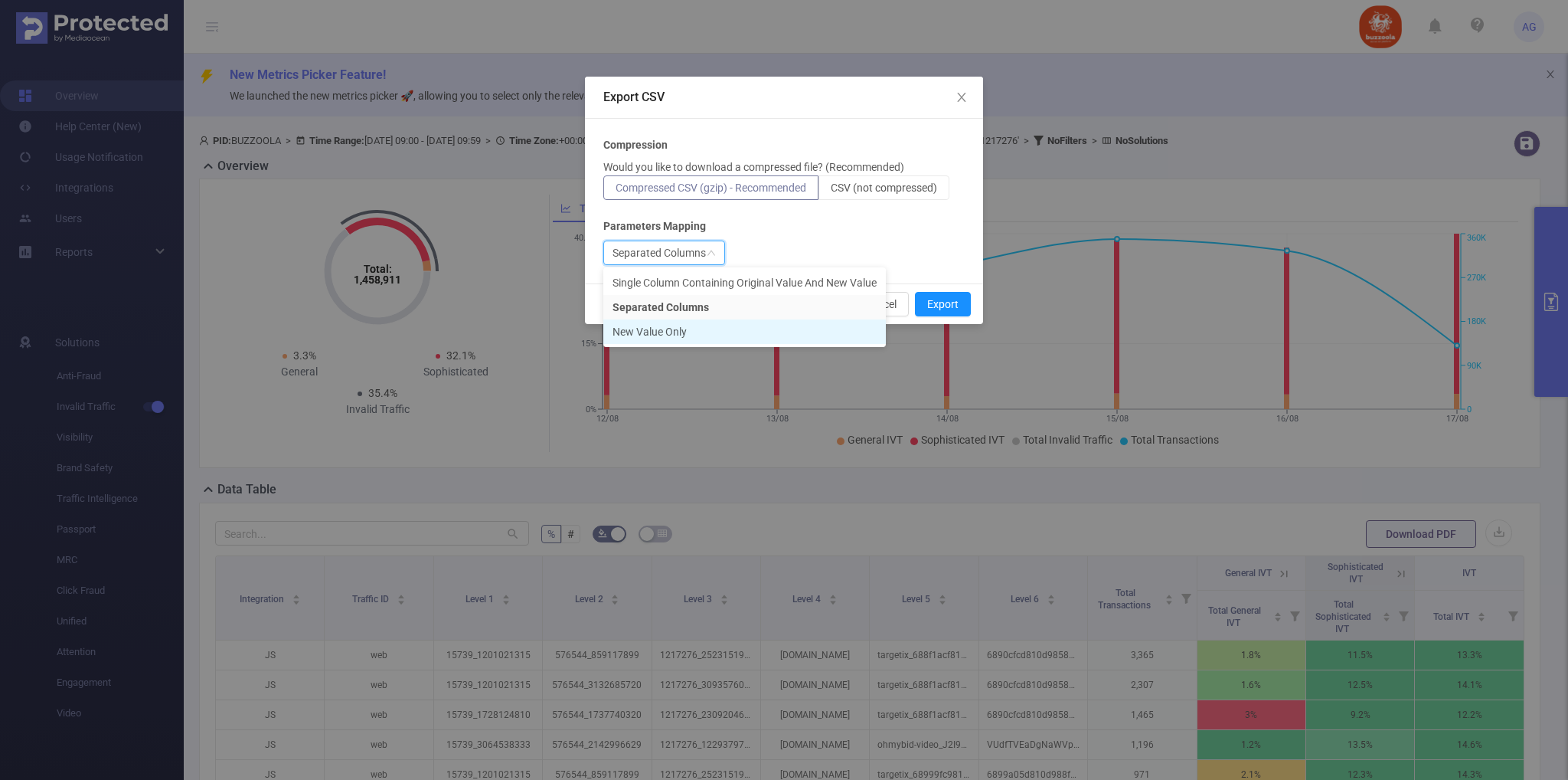
click at [688, 327] on li "New Value Only" at bounding box center [745, 331] width 283 height 25
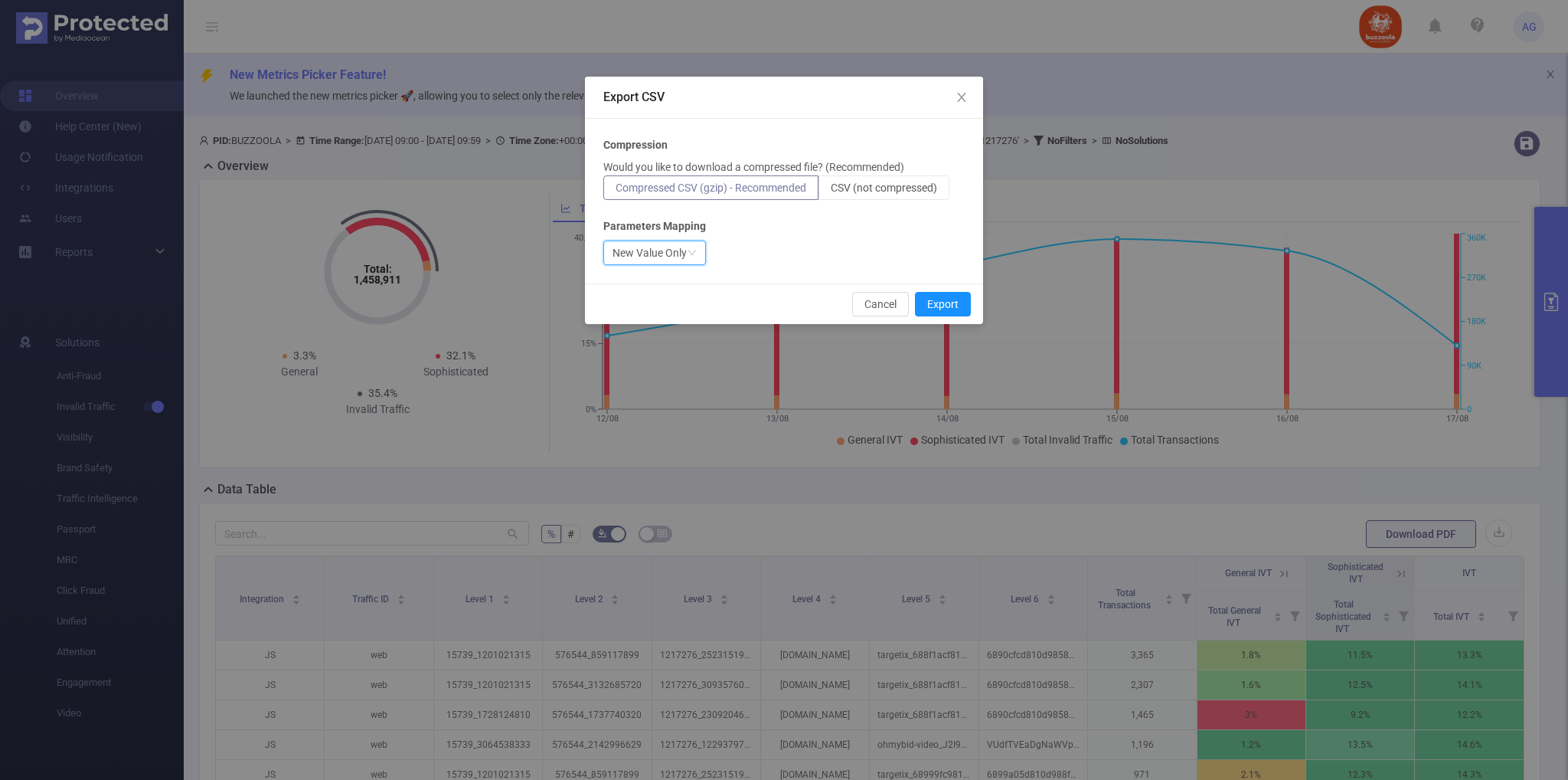
click at [697, 261] on div "New Value Only" at bounding box center [655, 253] width 103 height 25
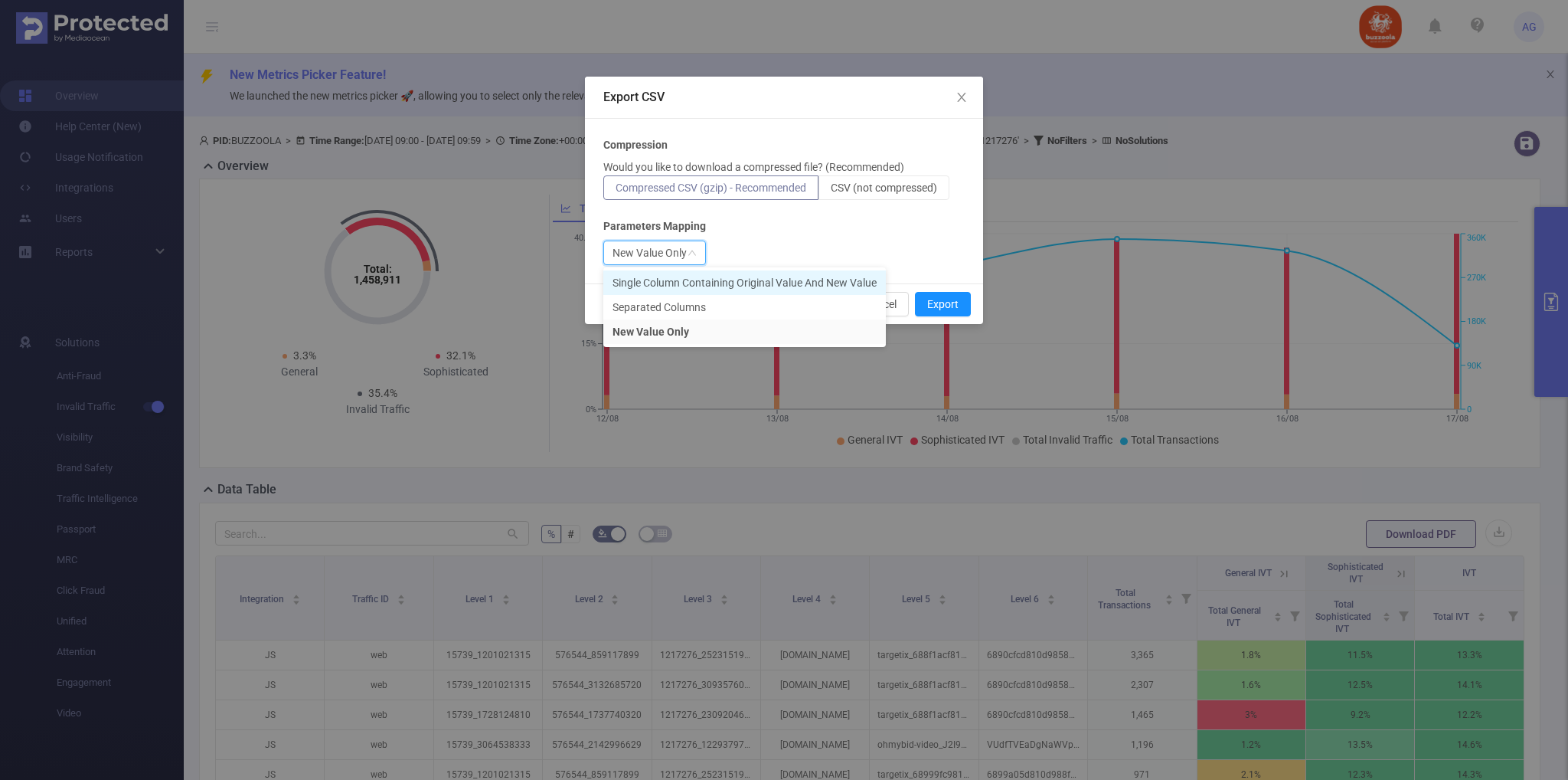
click at [686, 281] on li "Single Column Containing Original Value And New Value" at bounding box center [745, 282] width 283 height 25
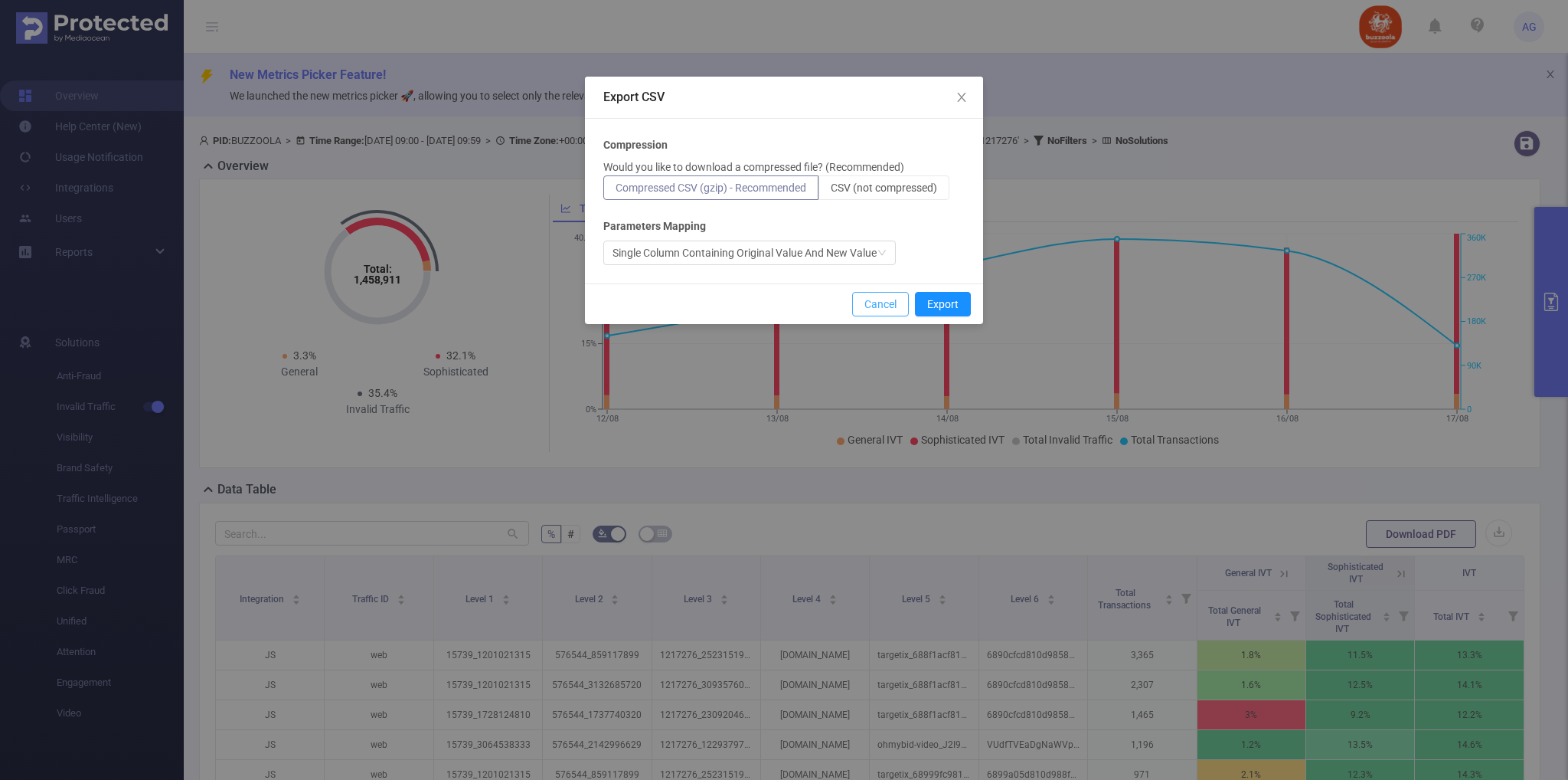
drag, startPoint x: 888, startPoint y: 307, endPoint x: 923, endPoint y: 330, distance: 41.9
click at [888, 307] on button "Cancel" at bounding box center [880, 304] width 57 height 25
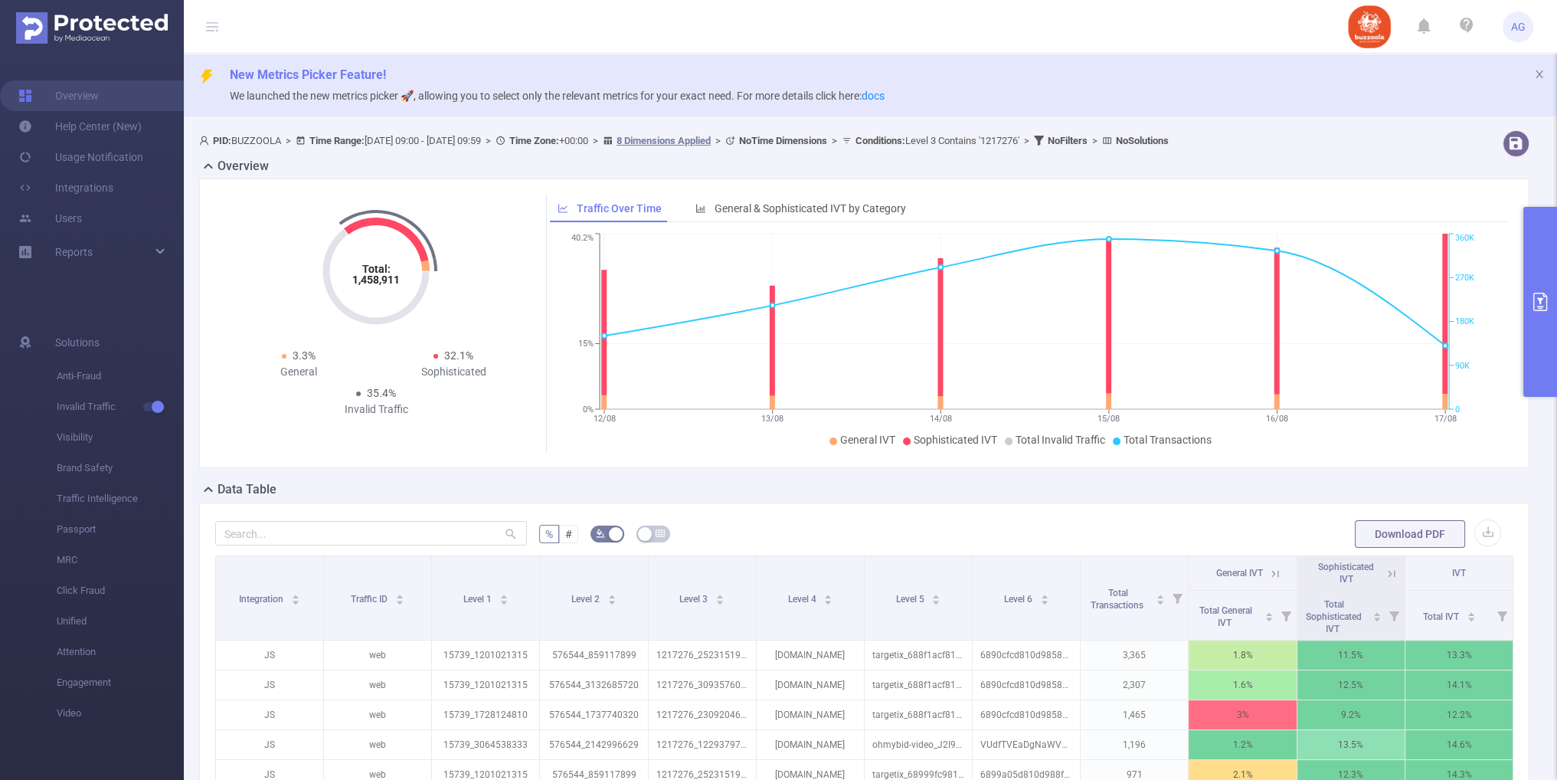
click at [1538, 288] on button "primary" at bounding box center [1541, 302] width 34 height 190
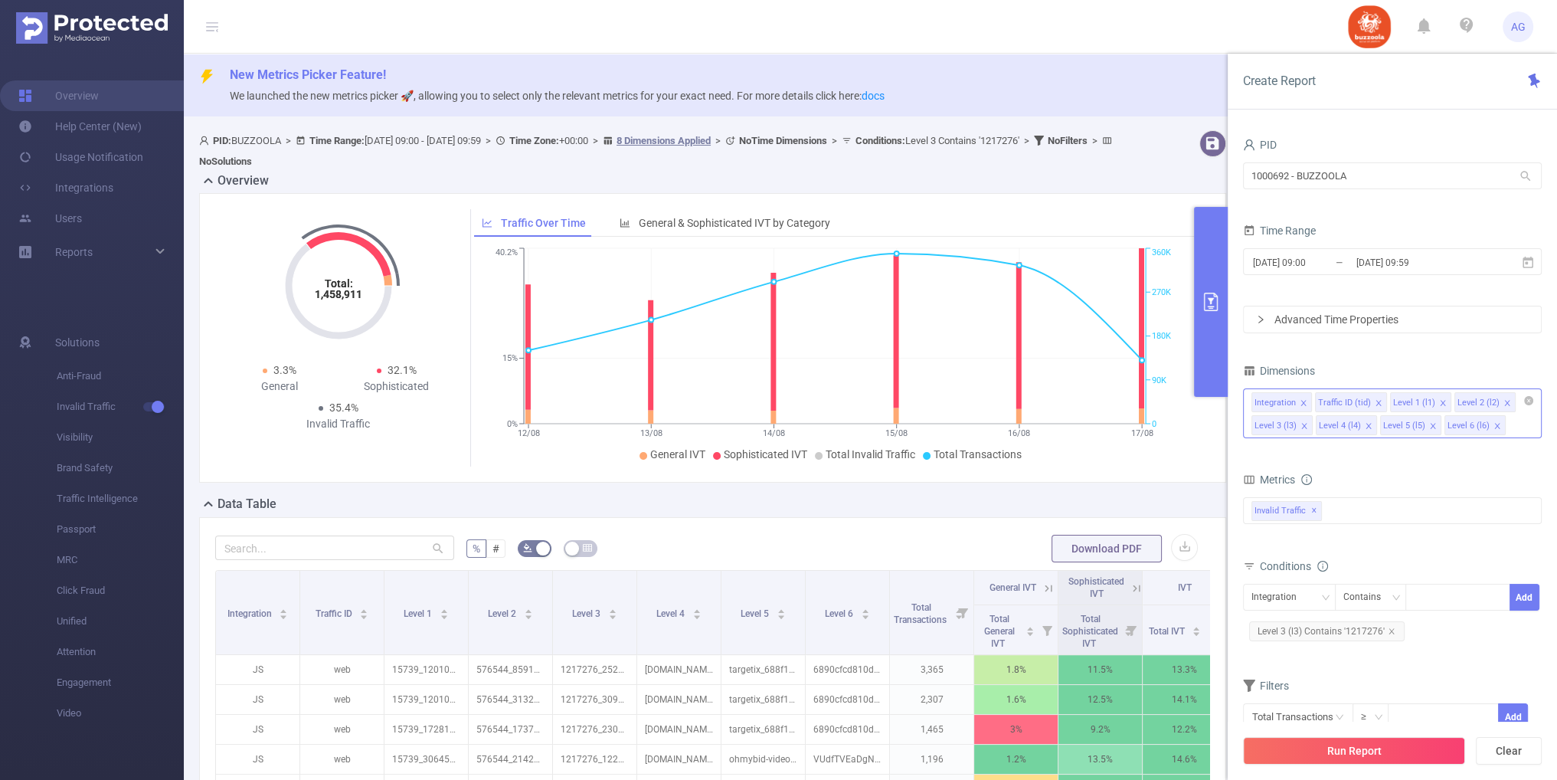
click at [1430, 427] on icon "icon: close" at bounding box center [1432, 425] width 5 height 5
click at [1267, 319] on div "Advanced Time Properties" at bounding box center [1392, 319] width 297 height 26
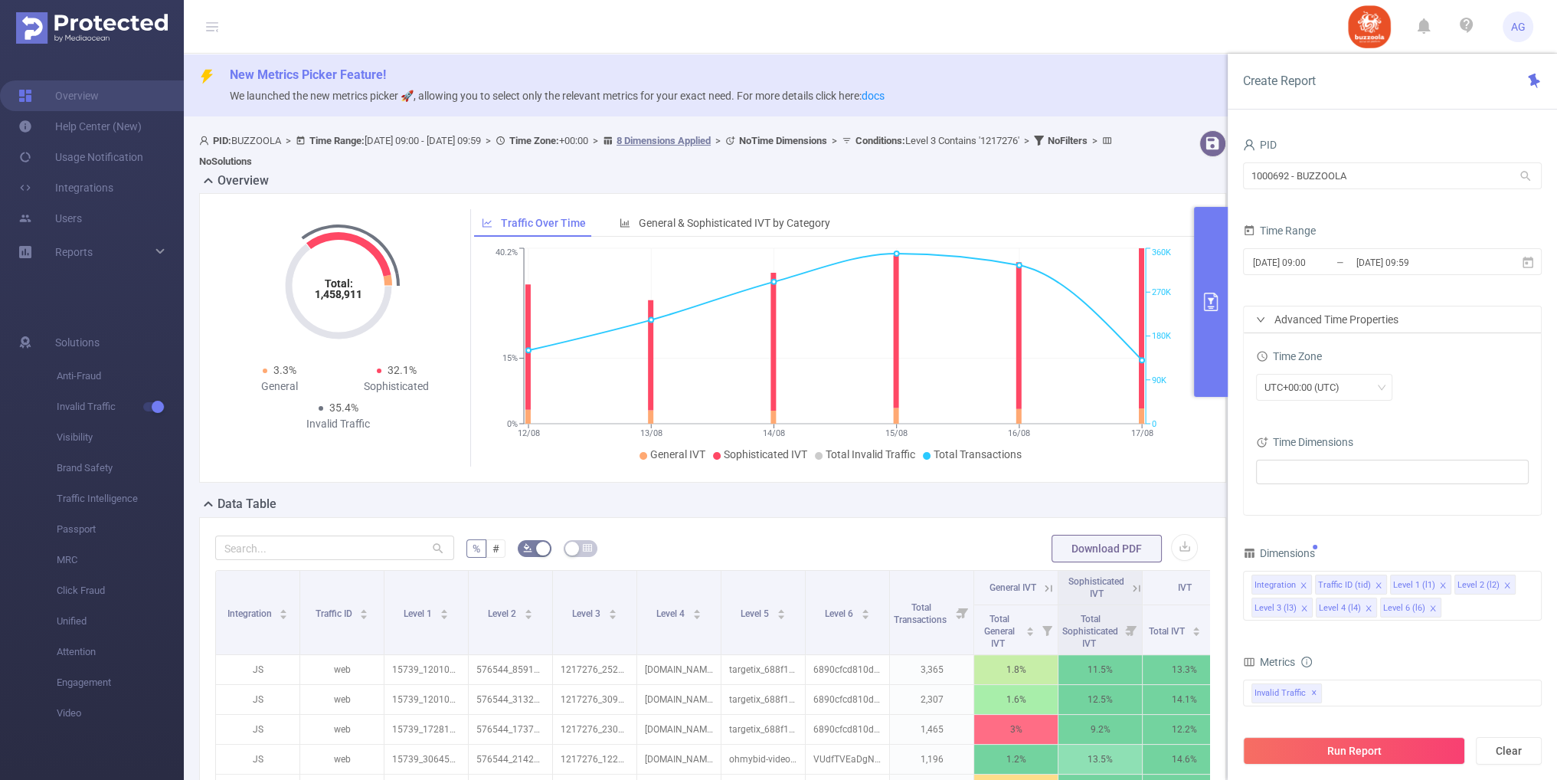
click at [1267, 319] on div "Advanced Time Properties" at bounding box center [1392, 319] width 297 height 26
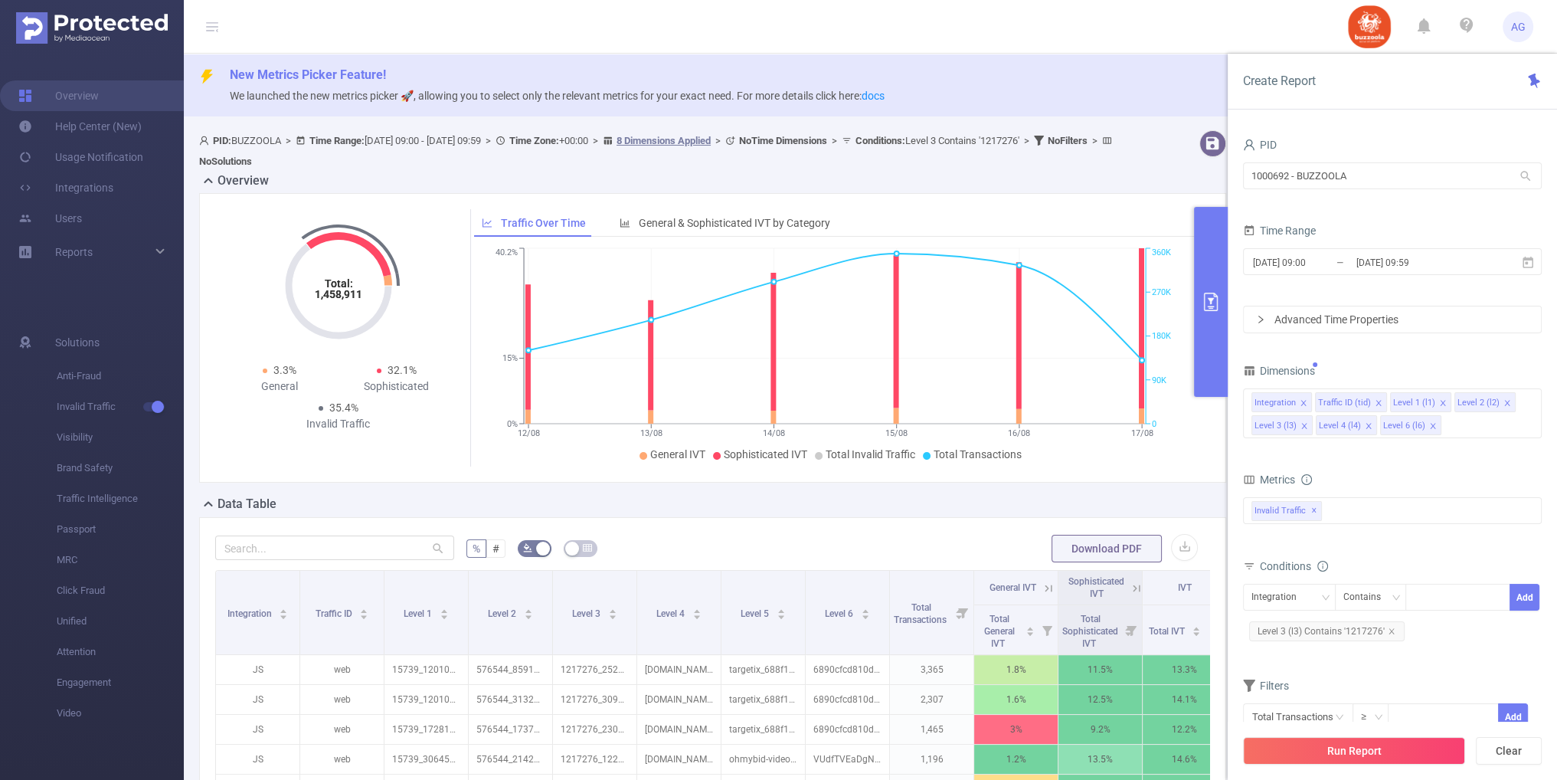
click at [1267, 319] on div "Advanced Time Properties" at bounding box center [1392, 319] width 297 height 26
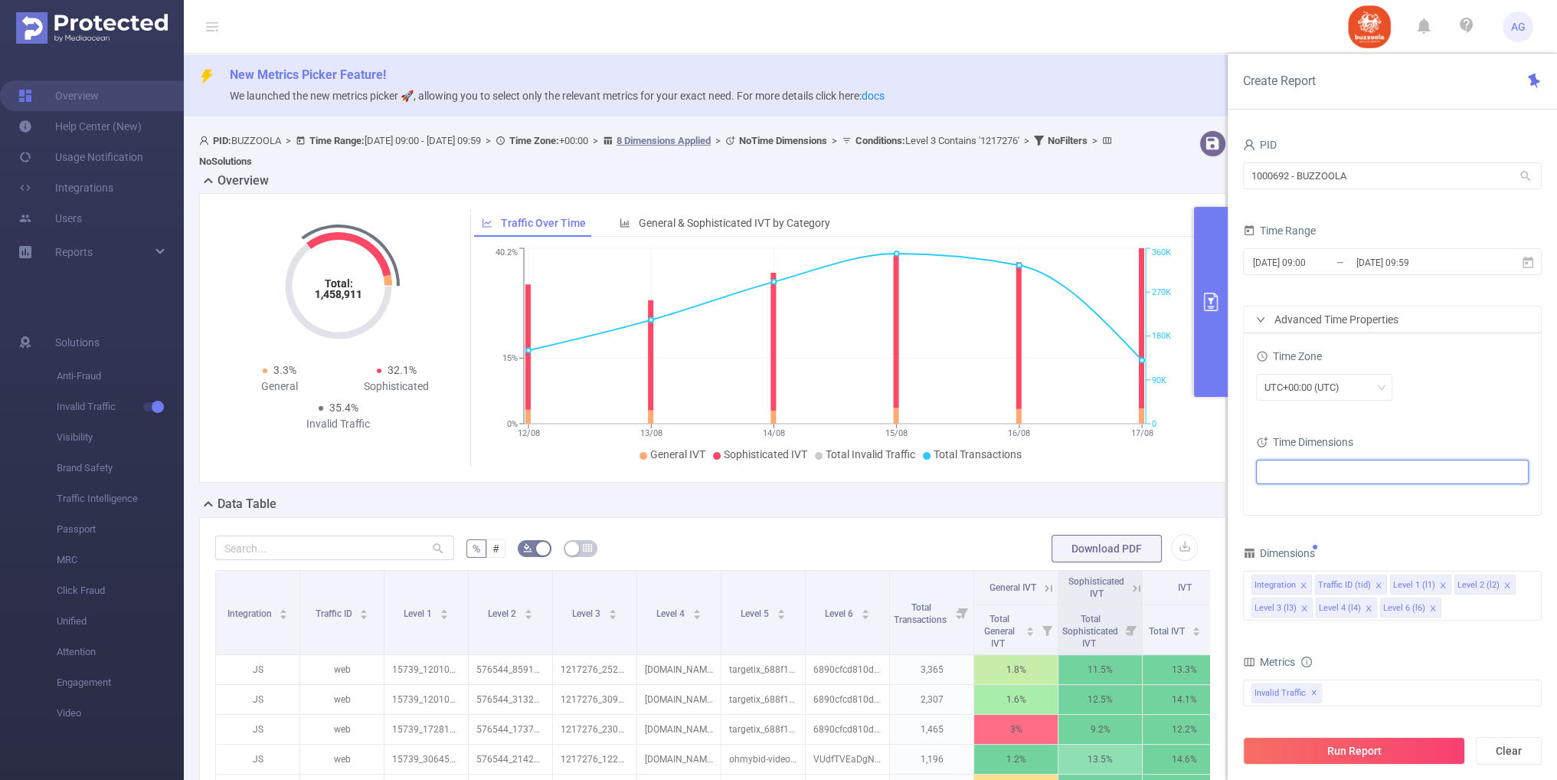
click at [1347, 463] on ul at bounding box center [1387, 471] width 252 height 23
click at [1285, 499] on span at bounding box center [1283, 499] width 12 height 12
click at [1491, 411] on div "Time Zone UTC+00:00 (UTC)" at bounding box center [1392, 378] width 273 height 67
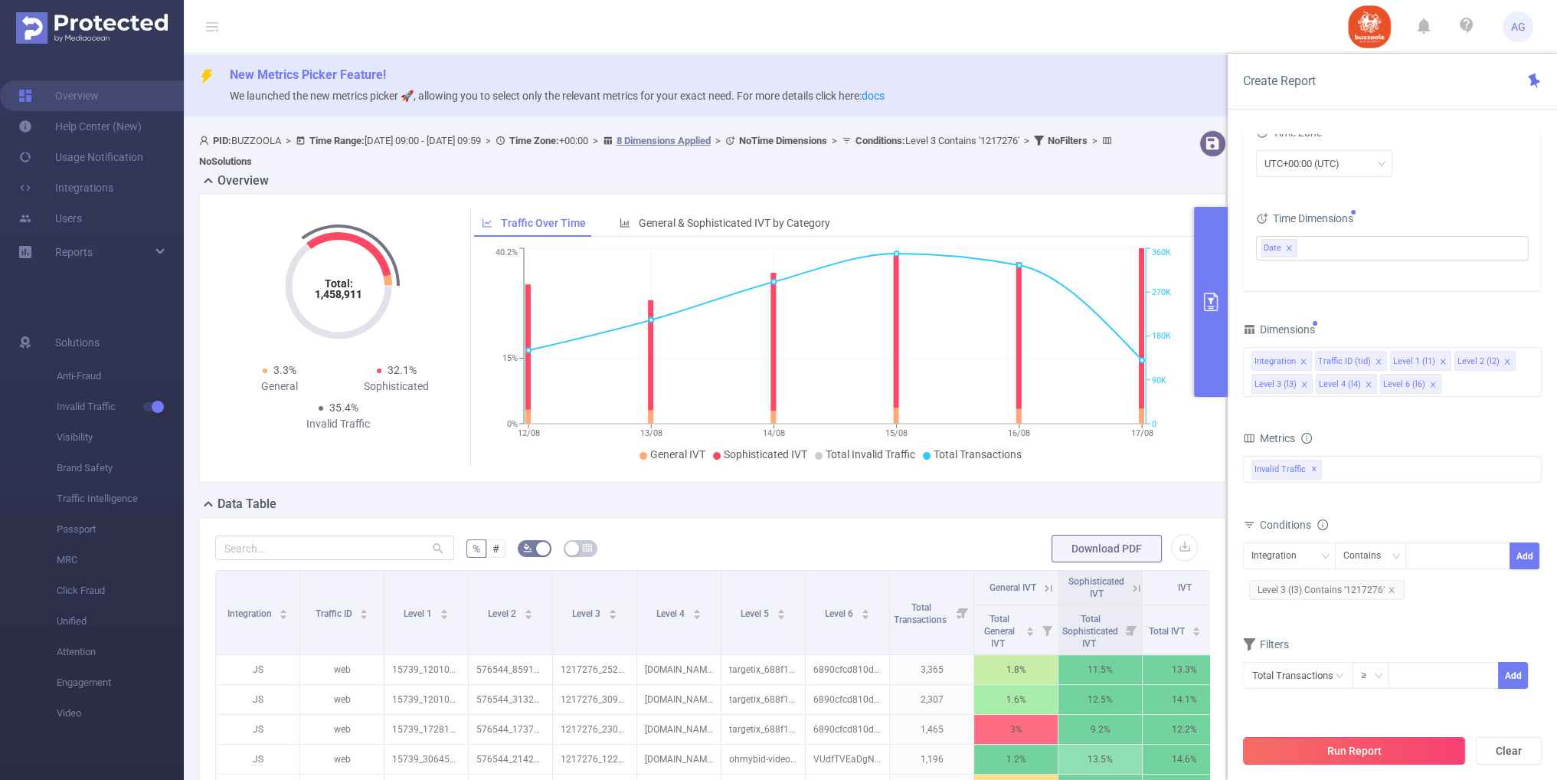
click at [1361, 754] on button "Run Report" at bounding box center [1354, 751] width 222 height 28
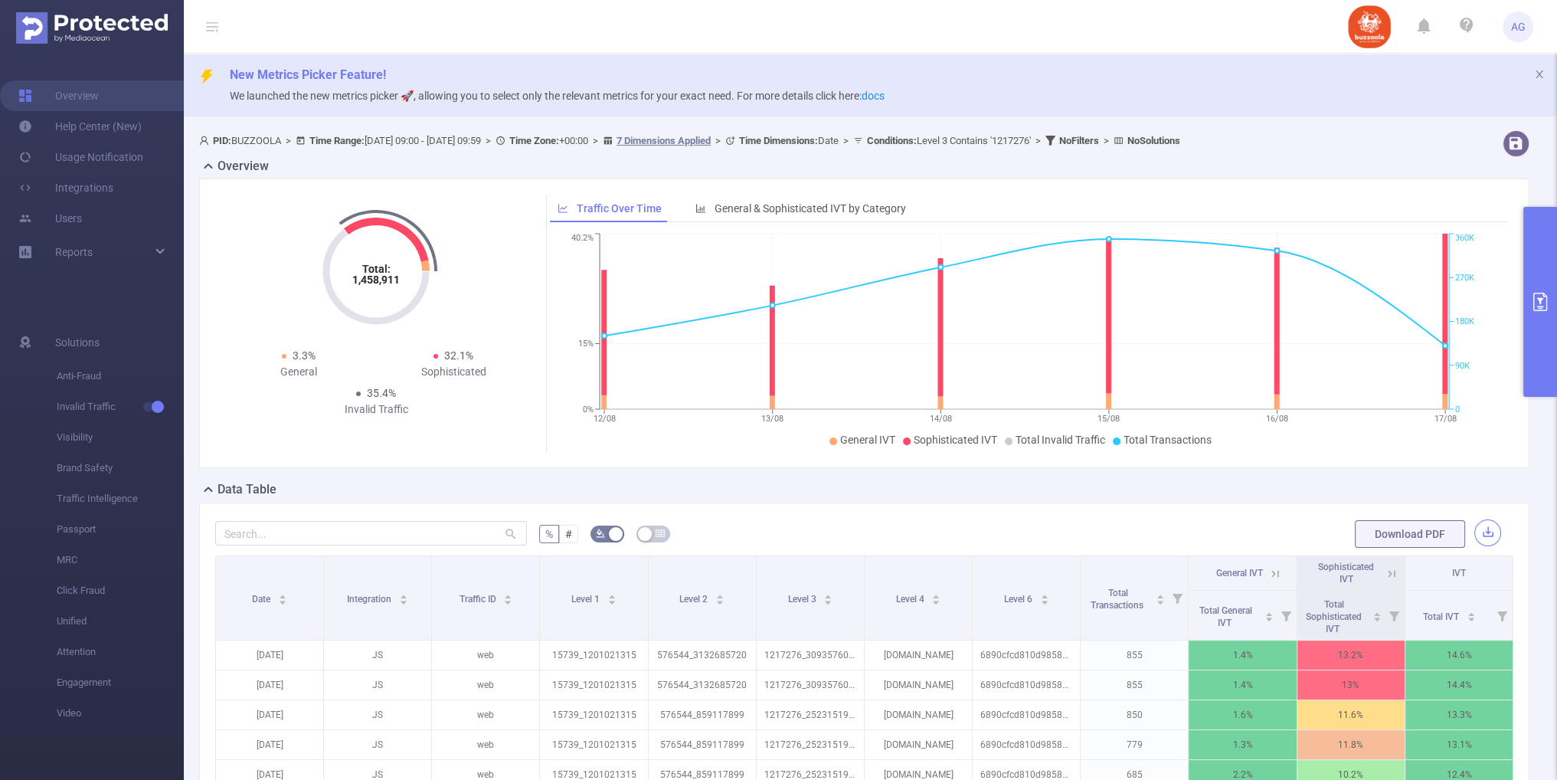
click at [1477, 531] on button "button" at bounding box center [1488, 532] width 27 height 27
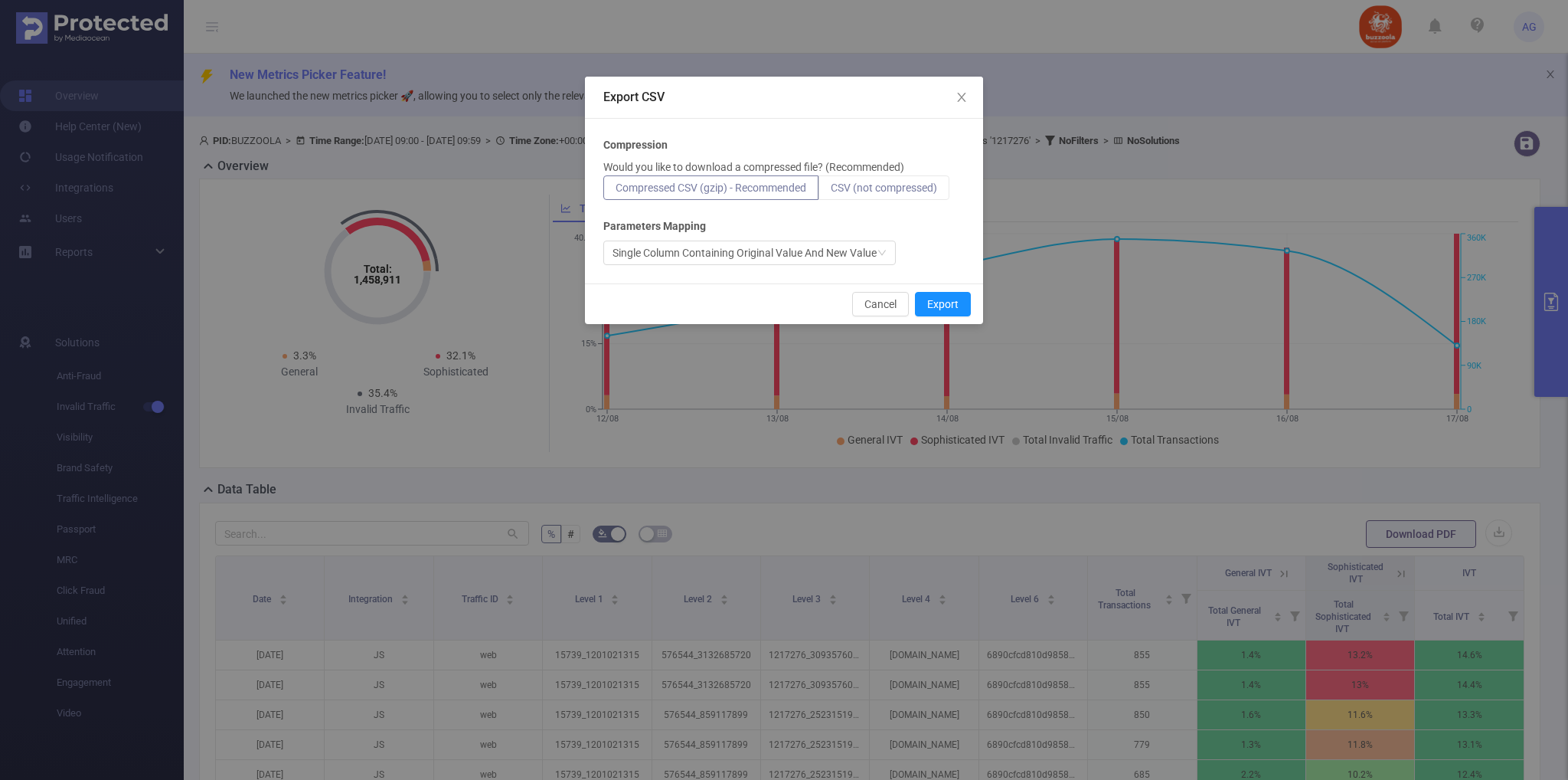
click at [852, 194] on label "CSV (not compressed)" at bounding box center [883, 187] width 131 height 25
click at [830, 191] on input "CSV (not compressed)" at bounding box center [830, 191] width 0 height 0
click at [785, 178] on label "Compressed CSV (gzip) - Recommended" at bounding box center [711, 187] width 215 height 25
click at [616, 191] on input "Compressed CSV (gzip) - Recommended" at bounding box center [616, 191] width 0 height 0
click at [754, 255] on div "Single Column Containing Original Value And New Value" at bounding box center [745, 252] width 264 height 23
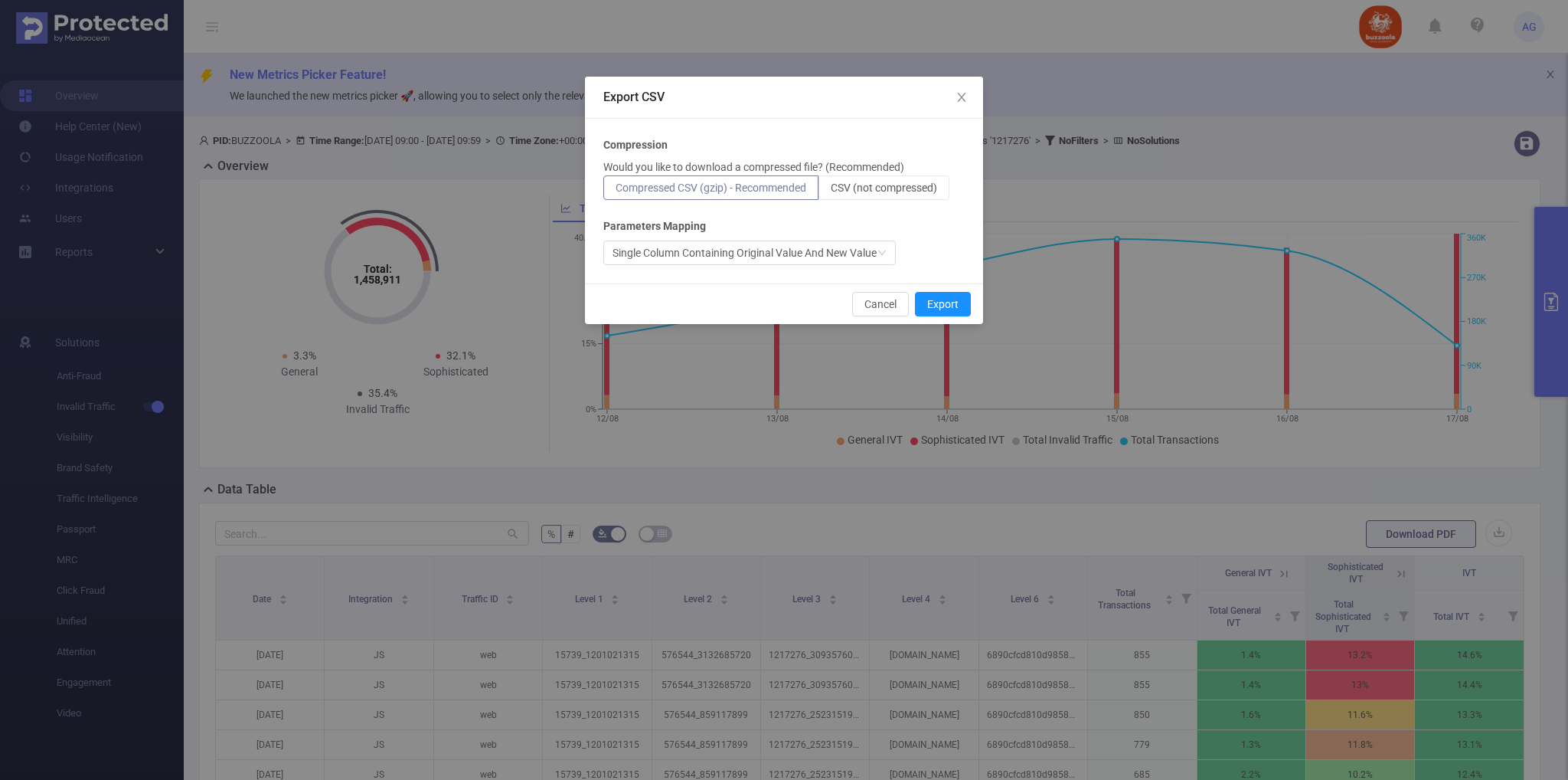
click at [879, 209] on div "Compression Would you like to download a compressed file? (Recommended) Compres…" at bounding box center [784, 201] width 362 height 128
click at [878, 255] on icon "icon: down" at bounding box center [881, 252] width 9 height 9
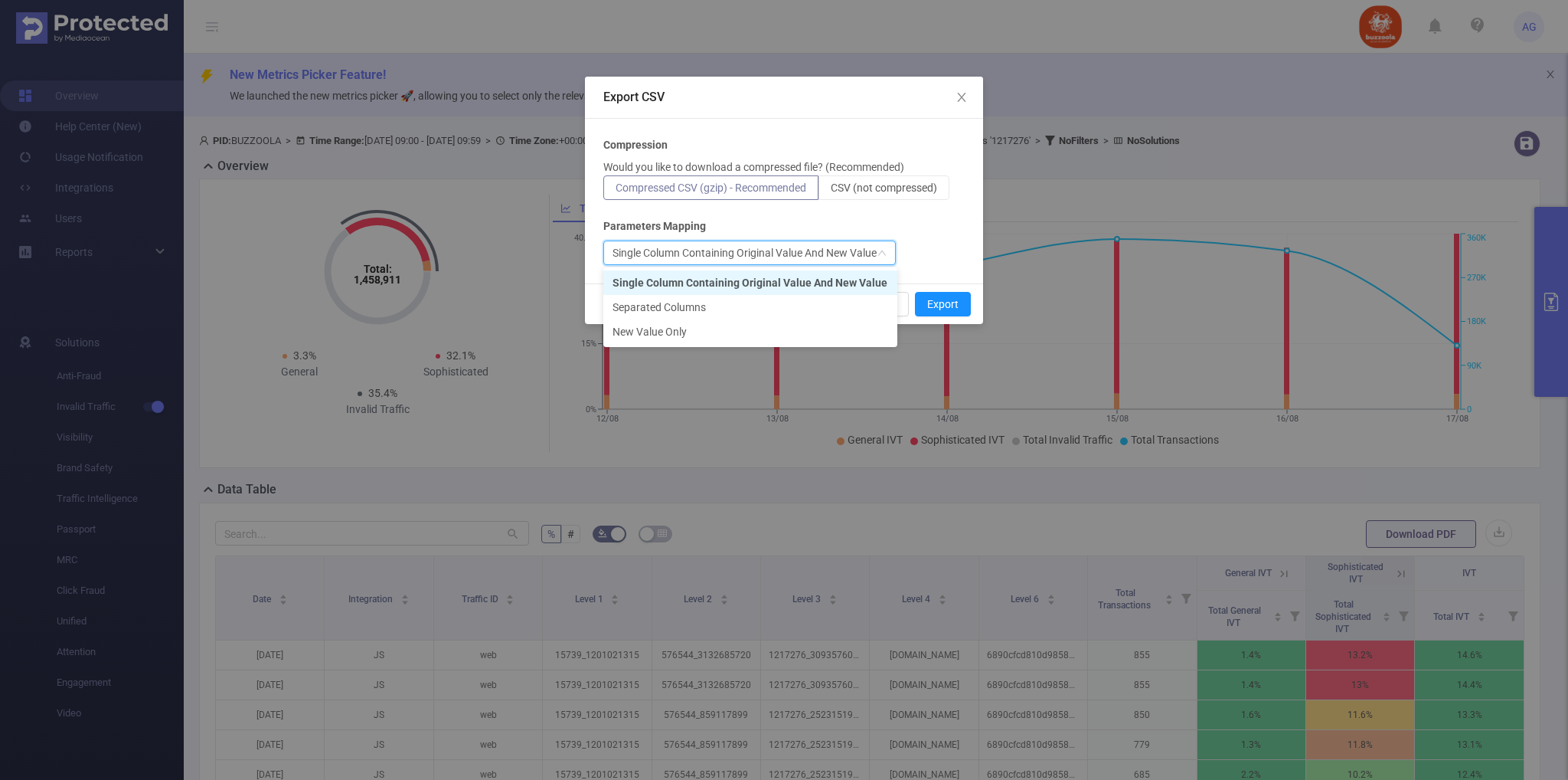
click at [878, 255] on icon "icon: down" at bounding box center [881, 253] width 9 height 11
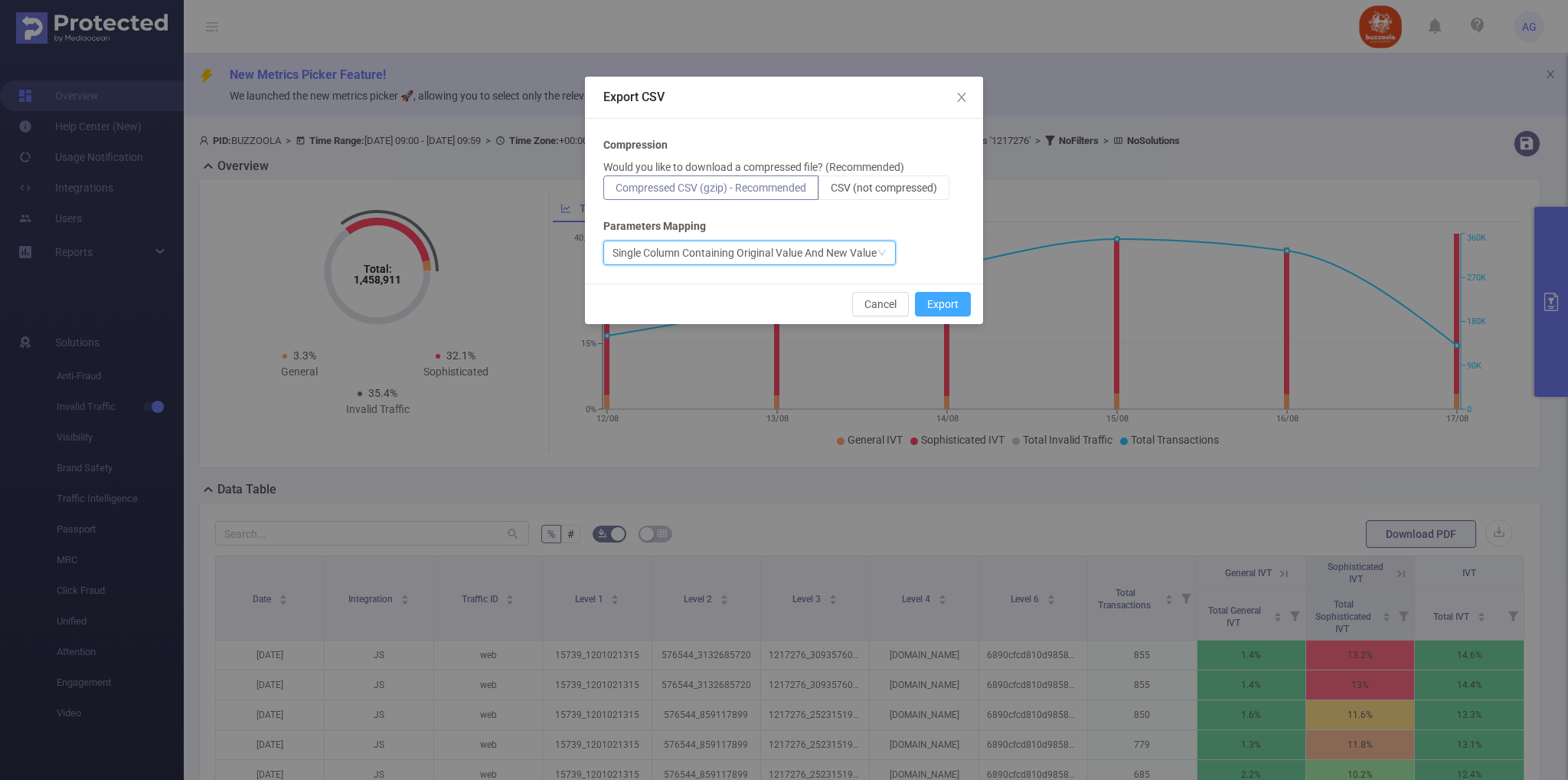
click at [937, 301] on button "Export" at bounding box center [942, 304] width 56 height 25
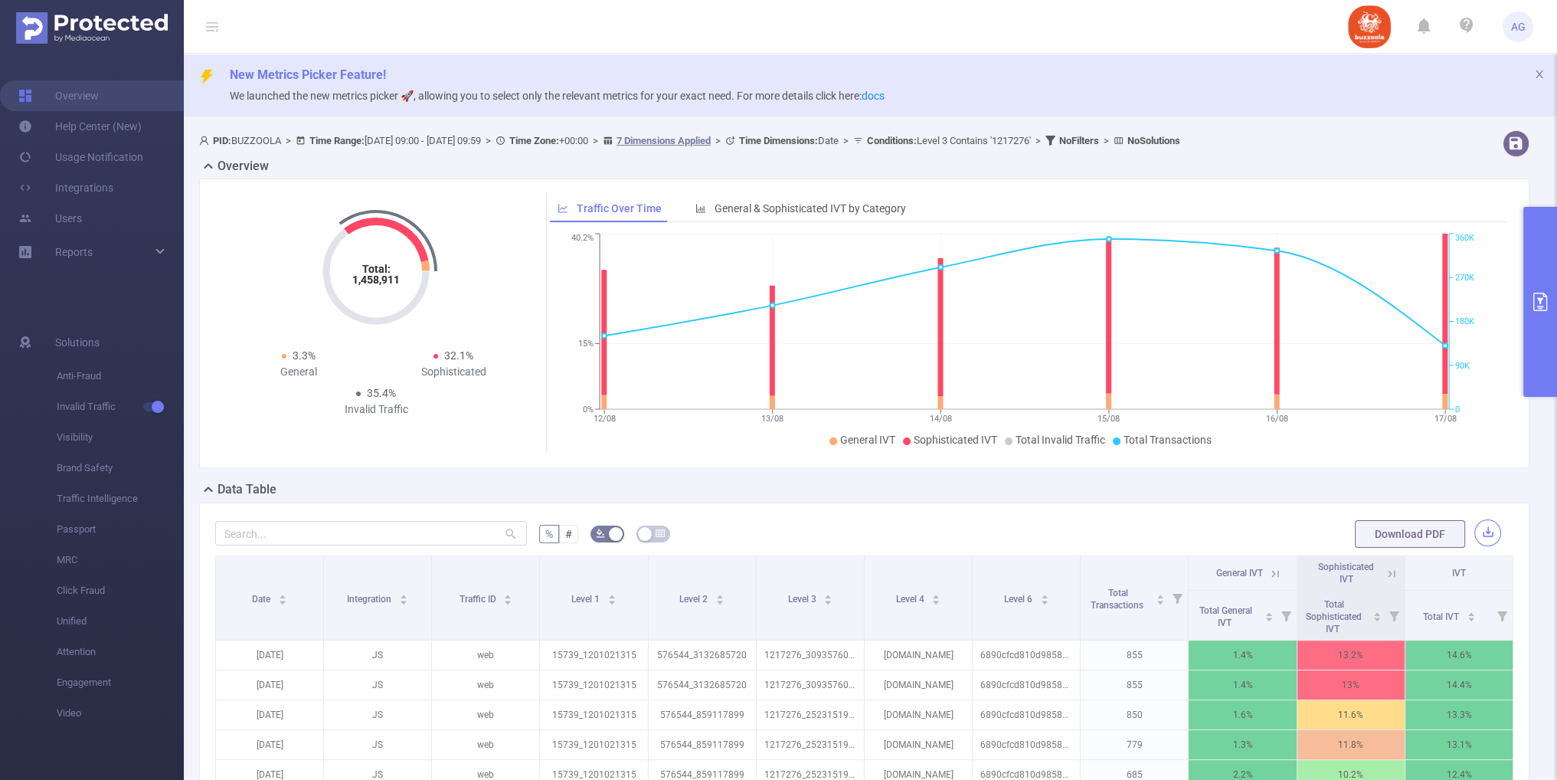
click at [1481, 529] on button "button" at bounding box center [1488, 532] width 27 height 27
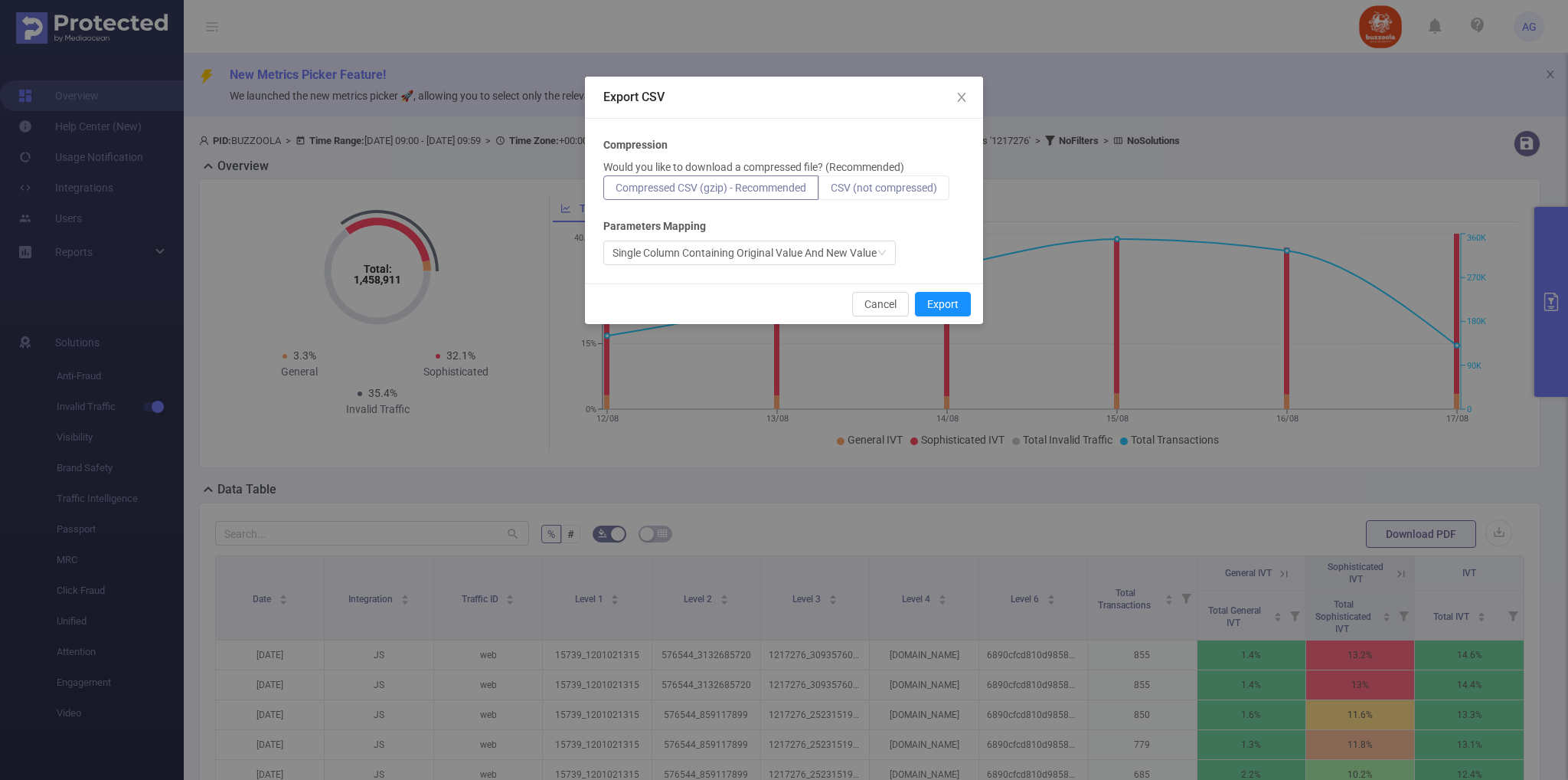
click at [851, 187] on span "CSV (not compressed)" at bounding box center [883, 188] width 106 height 12
click at [830, 191] on input "CSV (not compressed)" at bounding box center [830, 191] width 0 height 0
click at [903, 197] on label "CSV (not compressed)" at bounding box center [883, 187] width 131 height 25
click at [830, 191] on input "CSV (not compressed)" at bounding box center [830, 191] width 0 height 0
click at [901, 188] on span "CSV (not compressed)" at bounding box center [883, 188] width 106 height 12
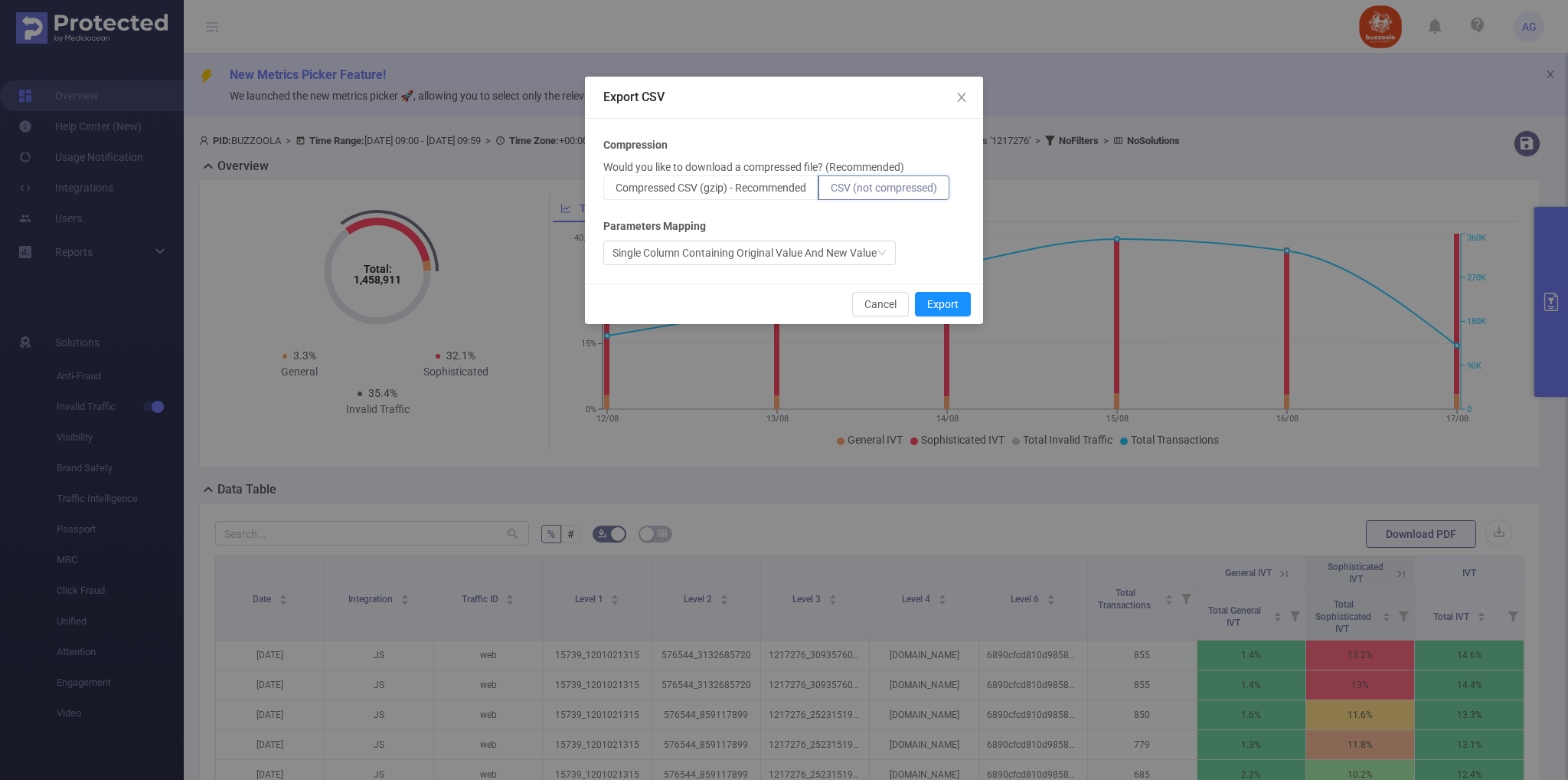
click at [830, 191] on input "CSV (not compressed)" at bounding box center [830, 191] width 0 height 0
click at [940, 309] on button "Export" at bounding box center [942, 304] width 56 height 25
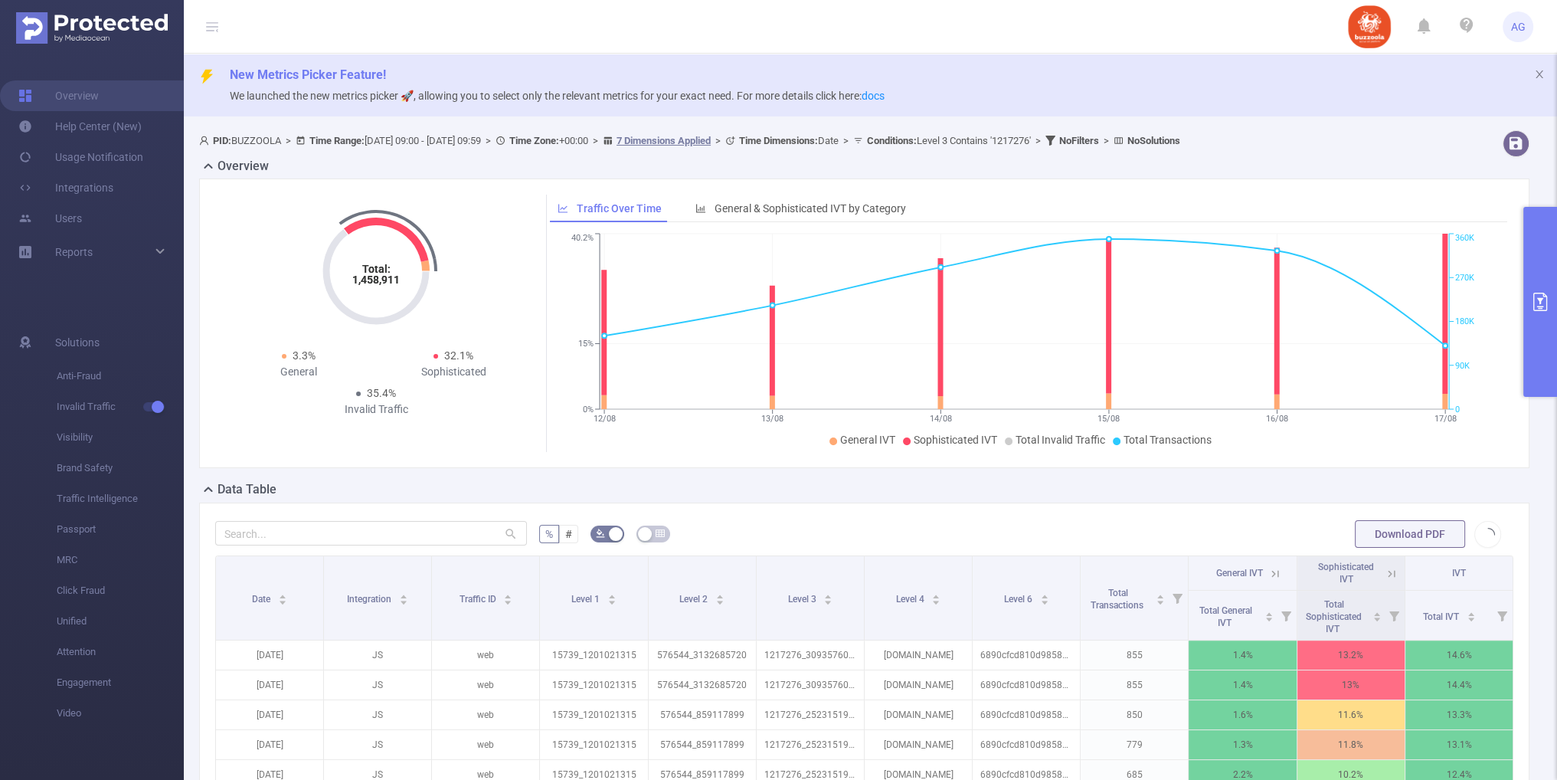
drag, startPoint x: 1406, startPoint y: 0, endPoint x: 988, endPoint y: 38, distance: 419.1
click at [988, 38] on header "AG" at bounding box center [778, 27] width 1557 height 54
click at [1553, 283] on button "primary" at bounding box center [1541, 302] width 34 height 190
